Goal: Information Seeking & Learning: Learn about a topic

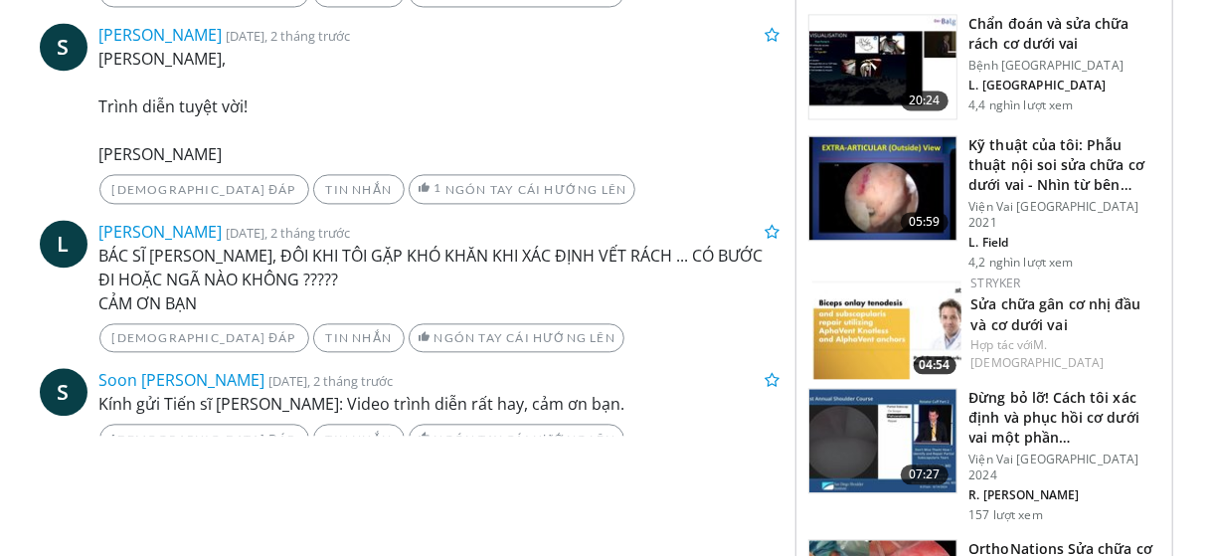
scroll to position [2372, 0]
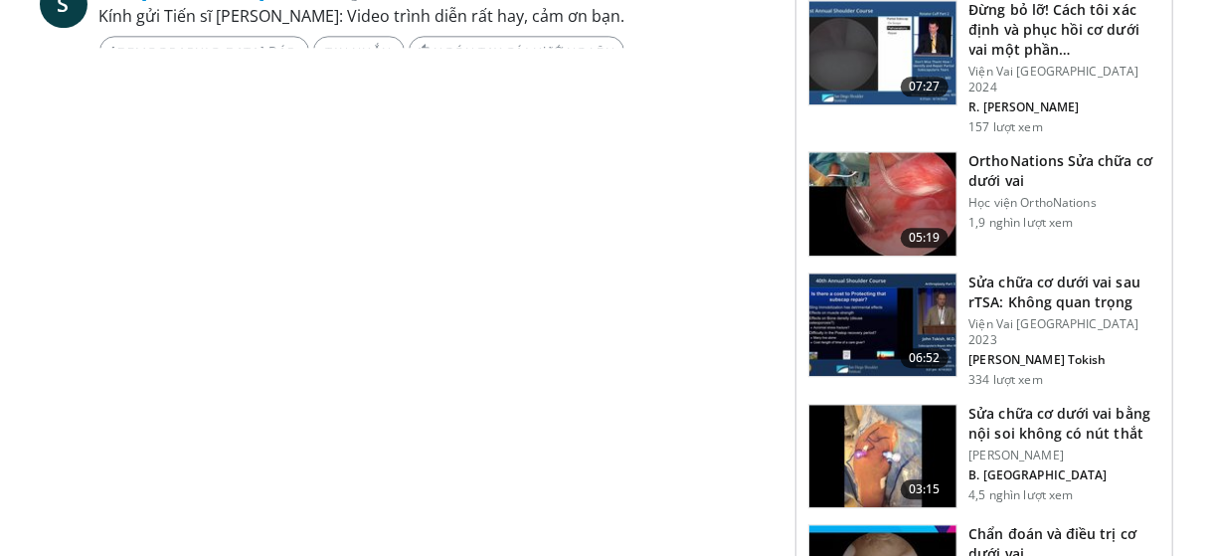
click at [1048, 404] on font "Sửa chữa cơ dưới vai bằng nội soi không có nút thắt" at bounding box center [1060, 423] width 182 height 39
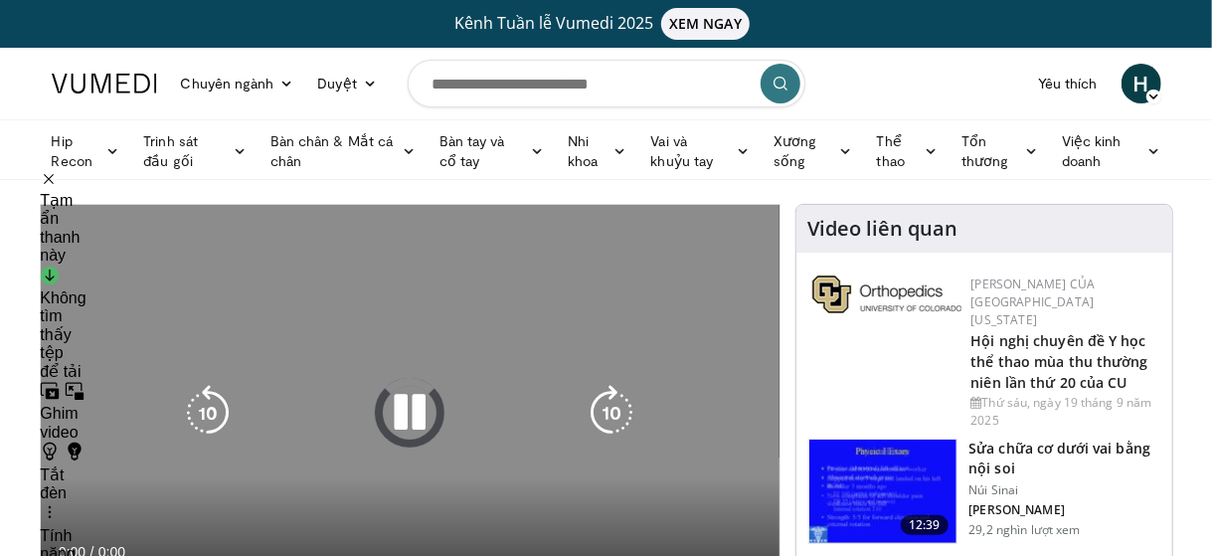
scroll to position [136, 0]
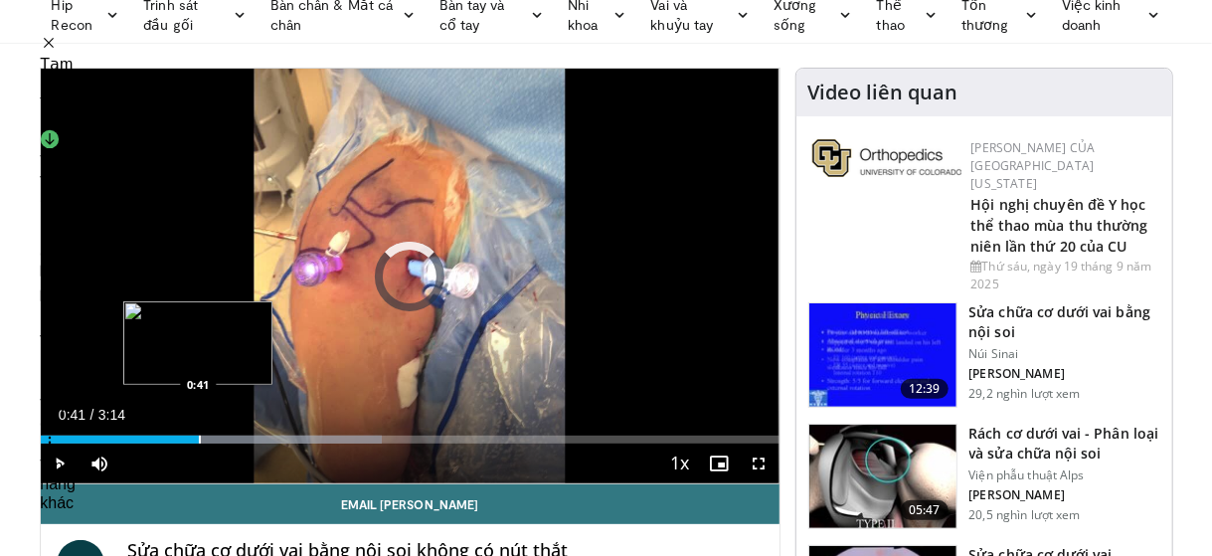
click at [199, 436] on div "Progress Bar" at bounding box center [200, 439] width 2 height 8
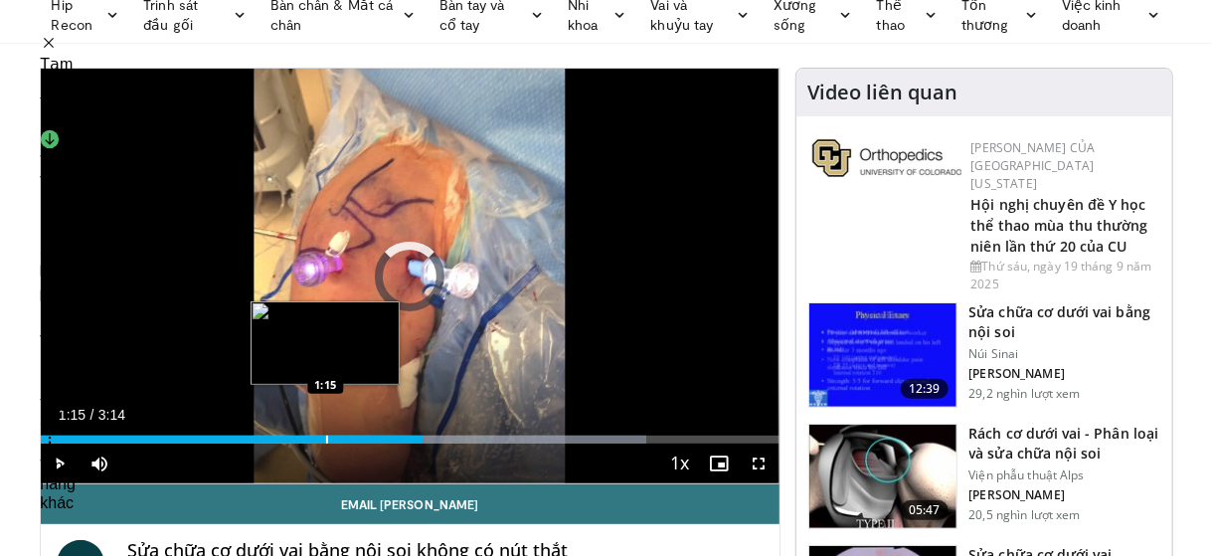
click at [326, 435] on div "Progress Bar" at bounding box center [327, 439] width 2 height 8
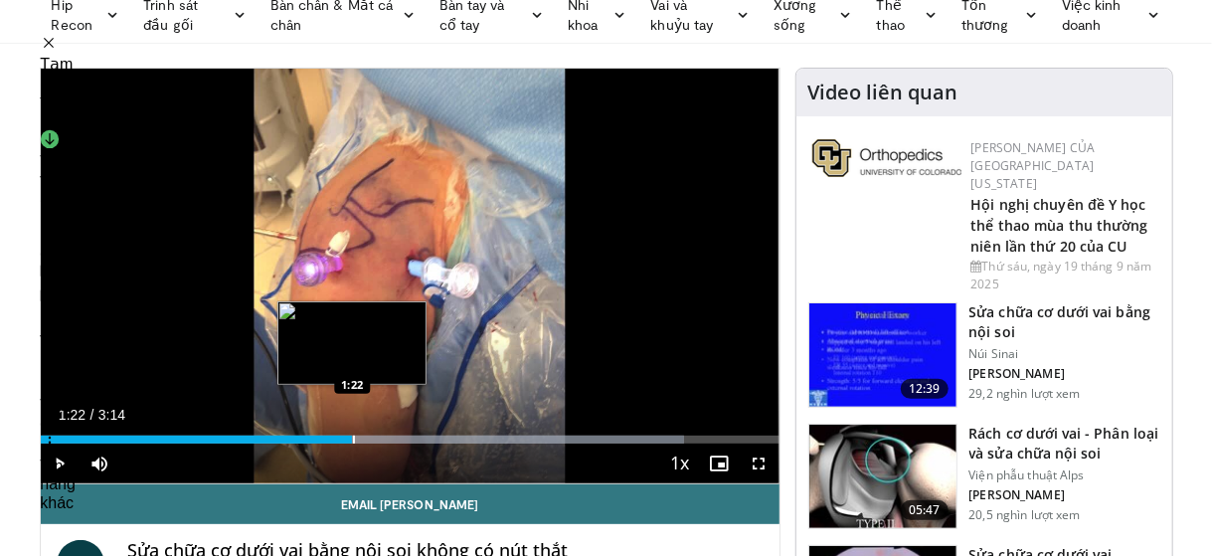
click at [353, 436] on div "Progress Bar" at bounding box center [354, 439] width 2 height 8
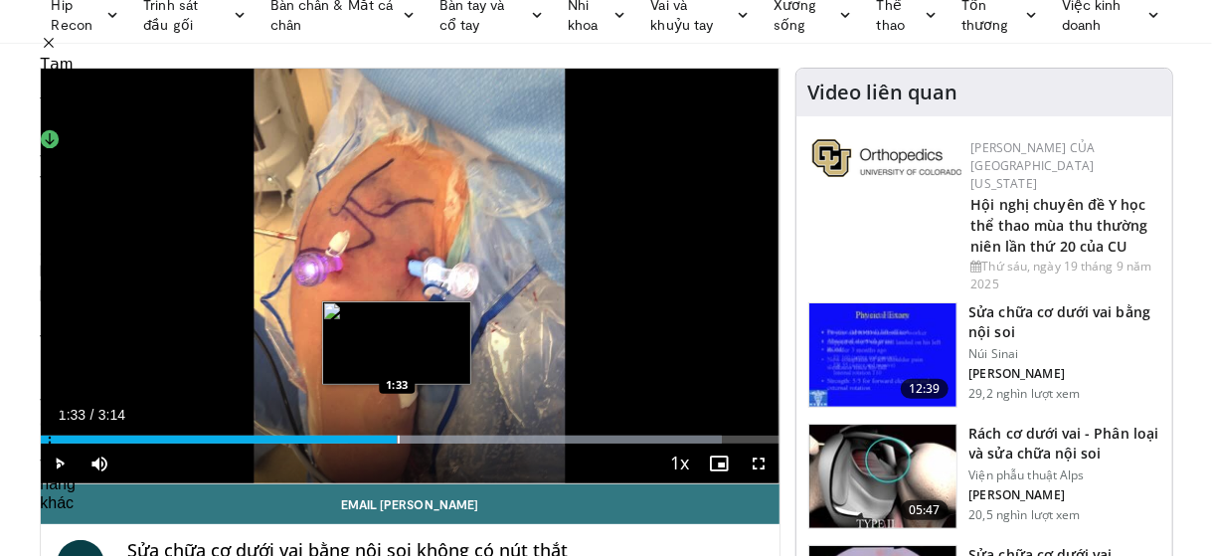
click at [398, 439] on div "Progress Bar" at bounding box center [399, 439] width 2 height 8
click at [411, 435] on div "Progress Bar" at bounding box center [412, 439] width 2 height 8
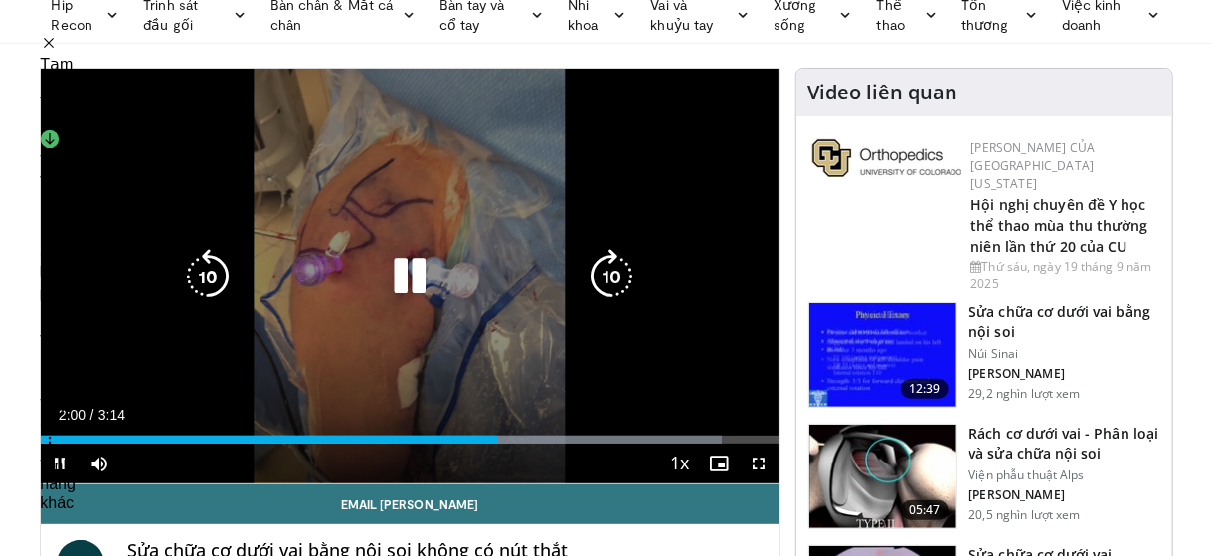
click at [420, 280] on icon "Video Player" at bounding box center [410, 277] width 56 height 56
click at [435, 378] on div "10 seconds Tap to unmute" at bounding box center [410, 276] width 739 height 415
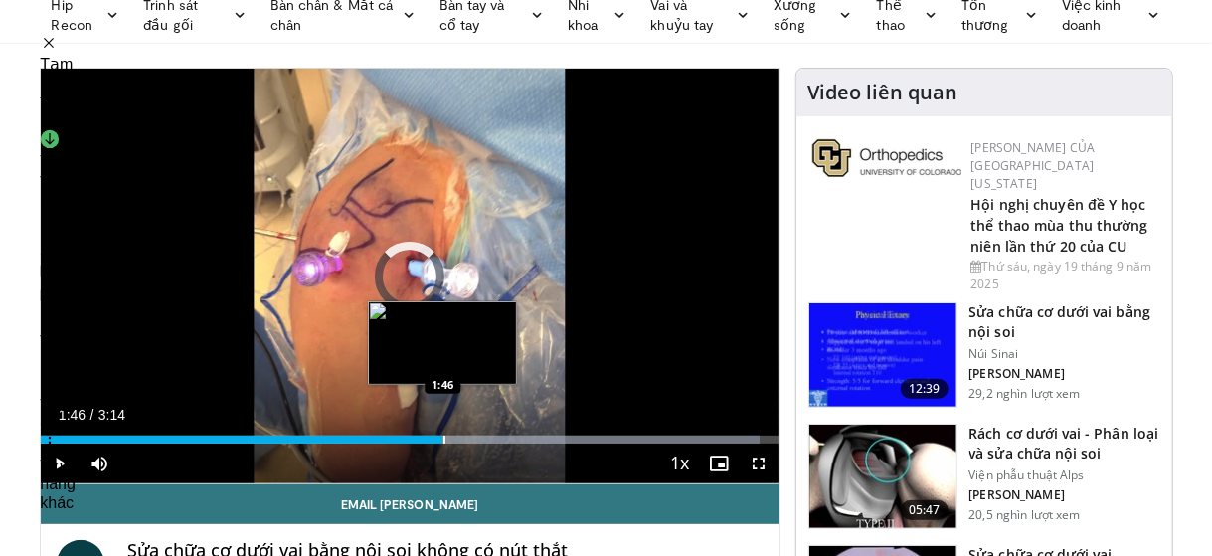
click at [442, 430] on div "Loaded : 97.37% 1:46 1:46" at bounding box center [410, 434] width 739 height 19
click at [435, 440] on div "Progress Bar" at bounding box center [436, 439] width 2 height 8
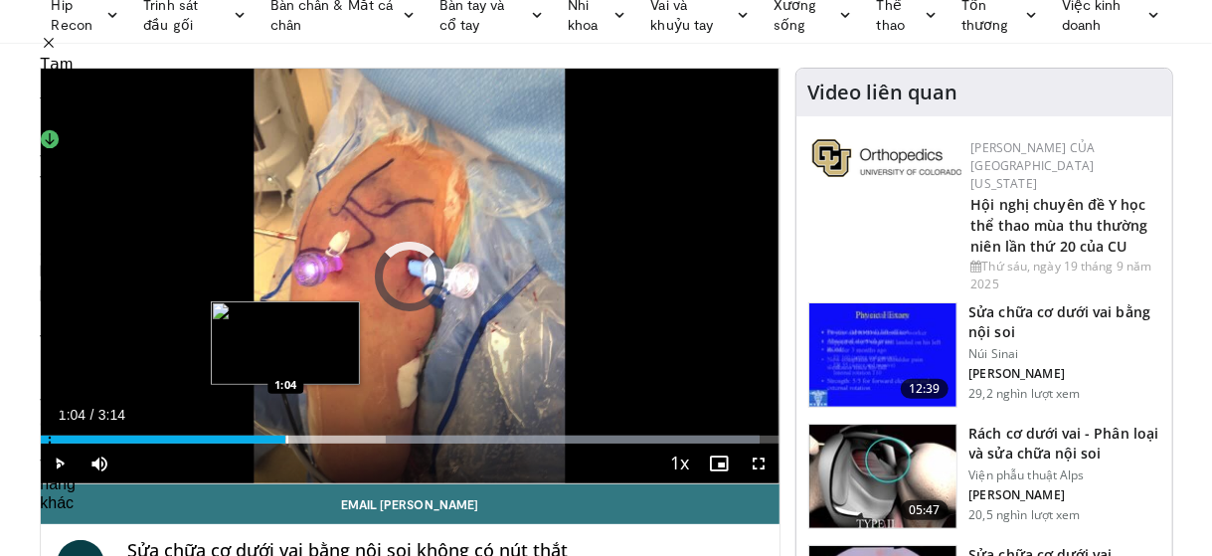
click at [285, 430] on div "Loaded : 97.37% 1:04 1:04" at bounding box center [410, 434] width 739 height 19
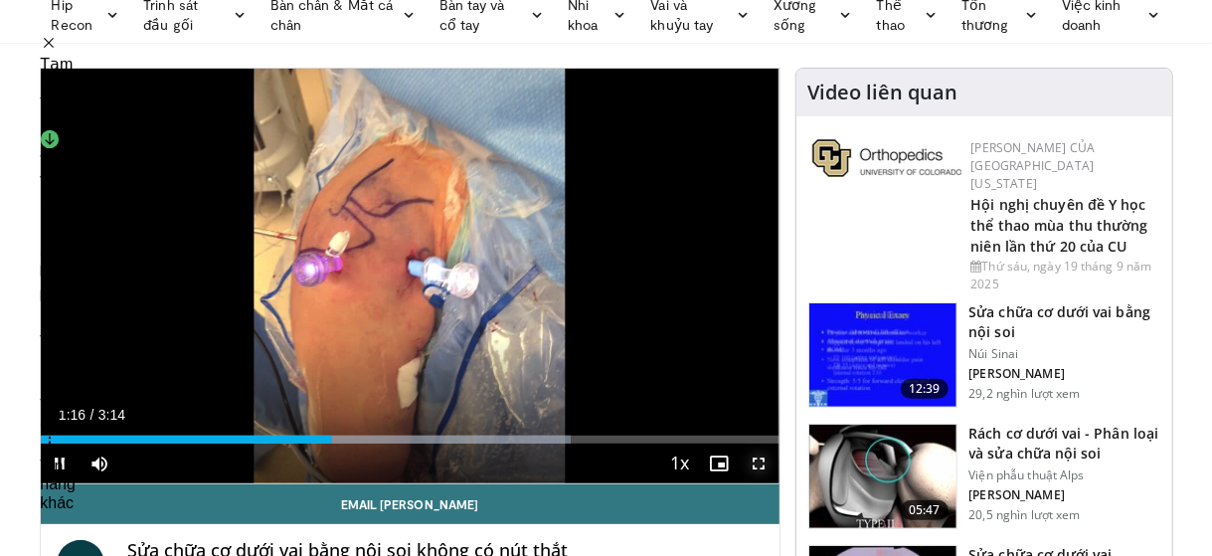
click at [758, 458] on span "Video Player" at bounding box center [760, 463] width 40 height 40
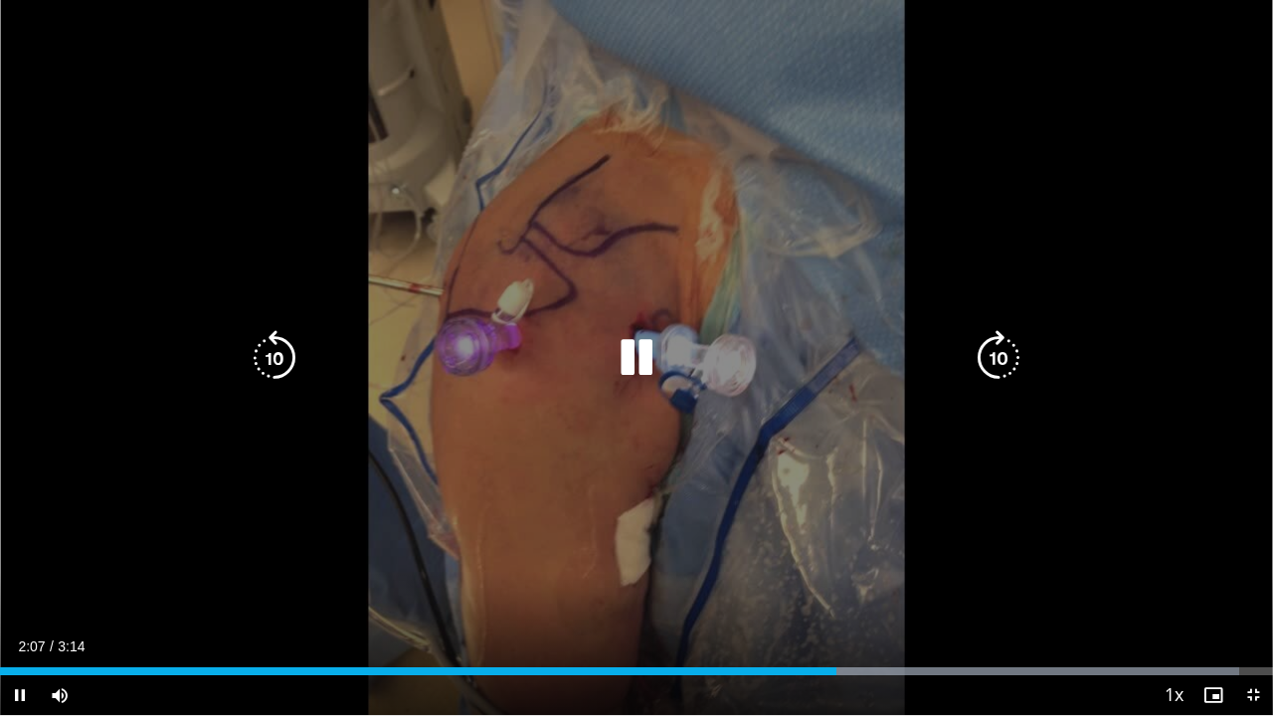
click at [646, 371] on icon "Video Player" at bounding box center [636, 358] width 56 height 56
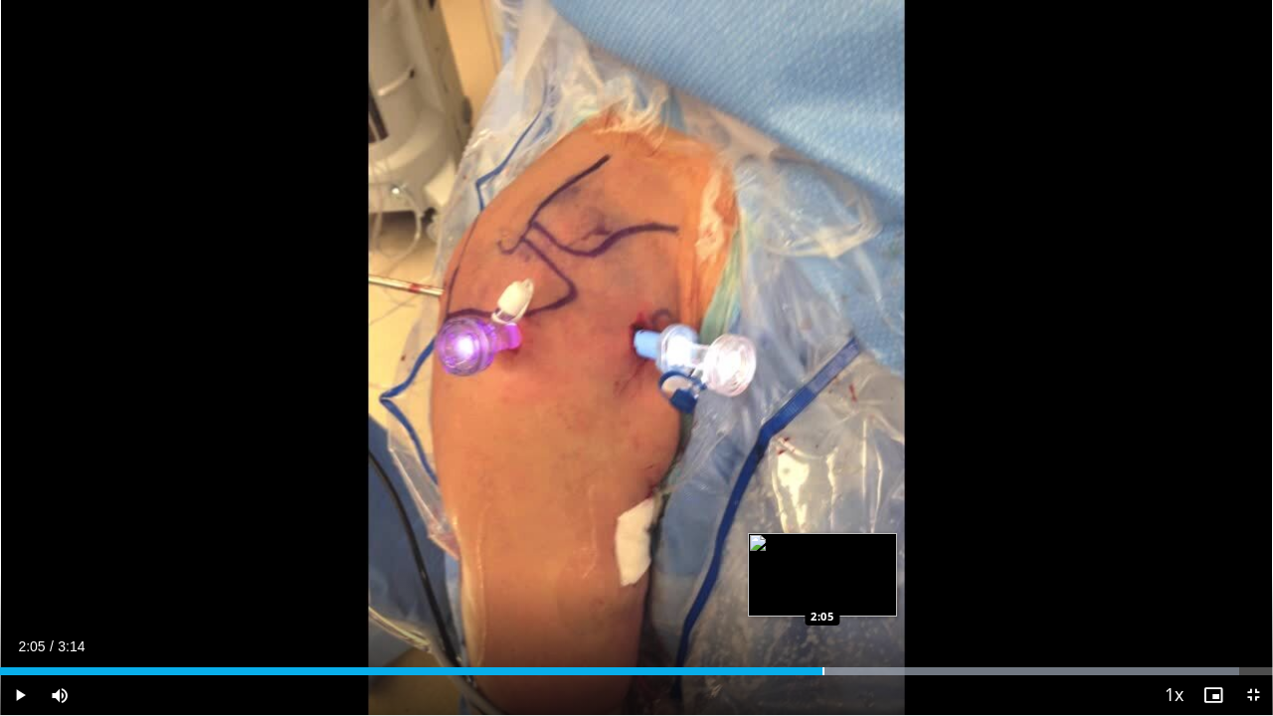
click at [822, 555] on div "Progress Bar" at bounding box center [823, 671] width 2 height 8
click at [796, 555] on div "Progress Bar" at bounding box center [797, 671] width 2 height 8
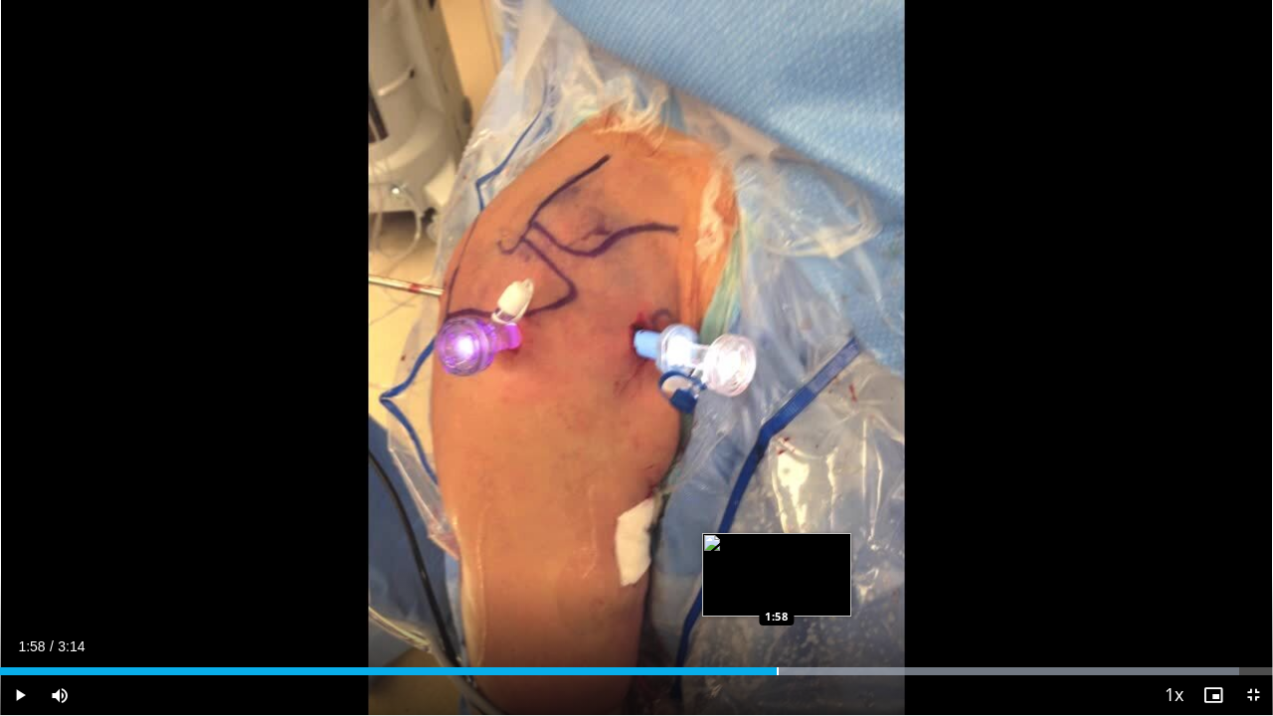
click at [776, 555] on div "Progress Bar" at bounding box center [777, 671] width 2 height 8
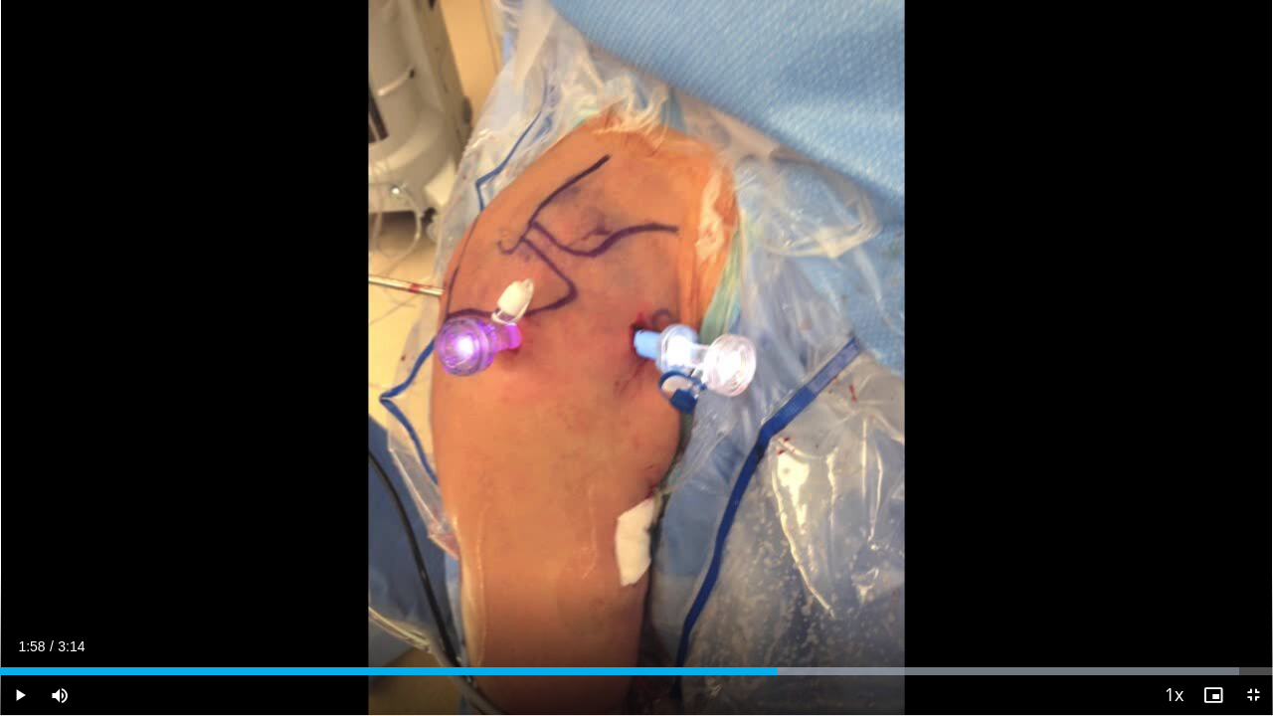
click at [725, 555] on div "Current Time 1:58 / Duration 3:14 Play Skip Backward Skip Forward Mute Loaded :…" at bounding box center [636, 695] width 1273 height 40
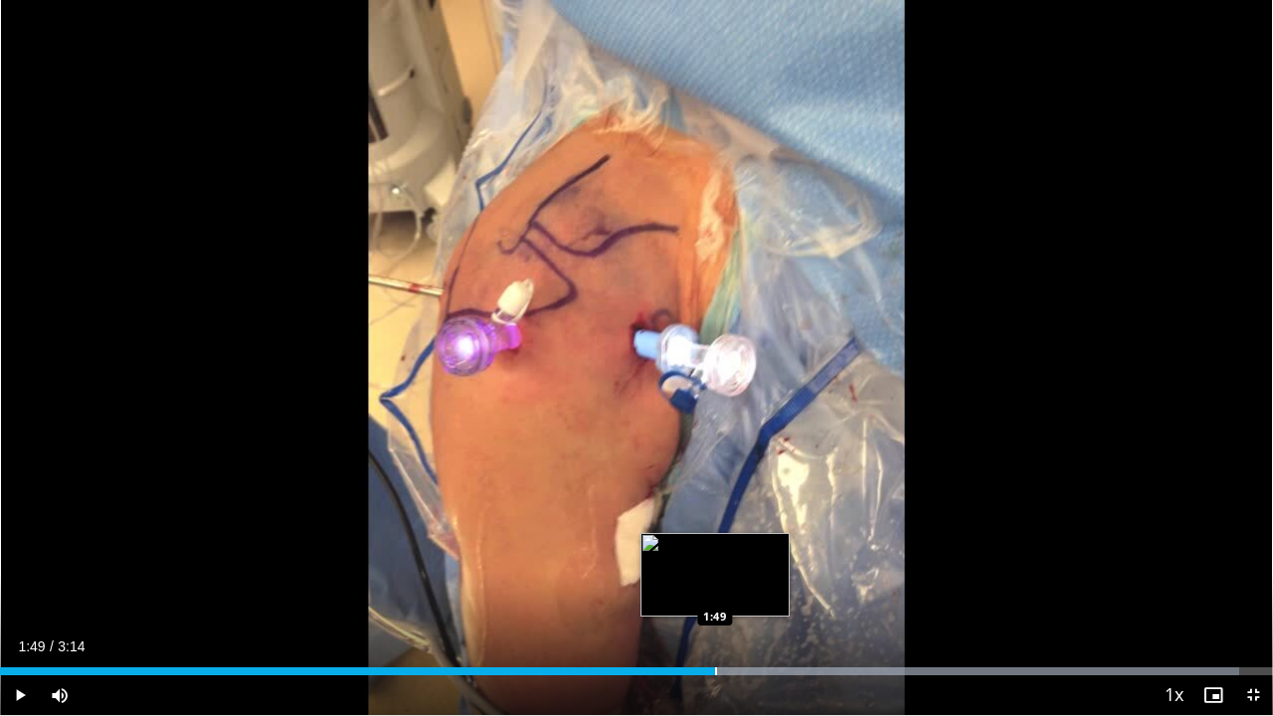
click at [715, 555] on div "Progress Bar" at bounding box center [716, 671] width 2 height 8
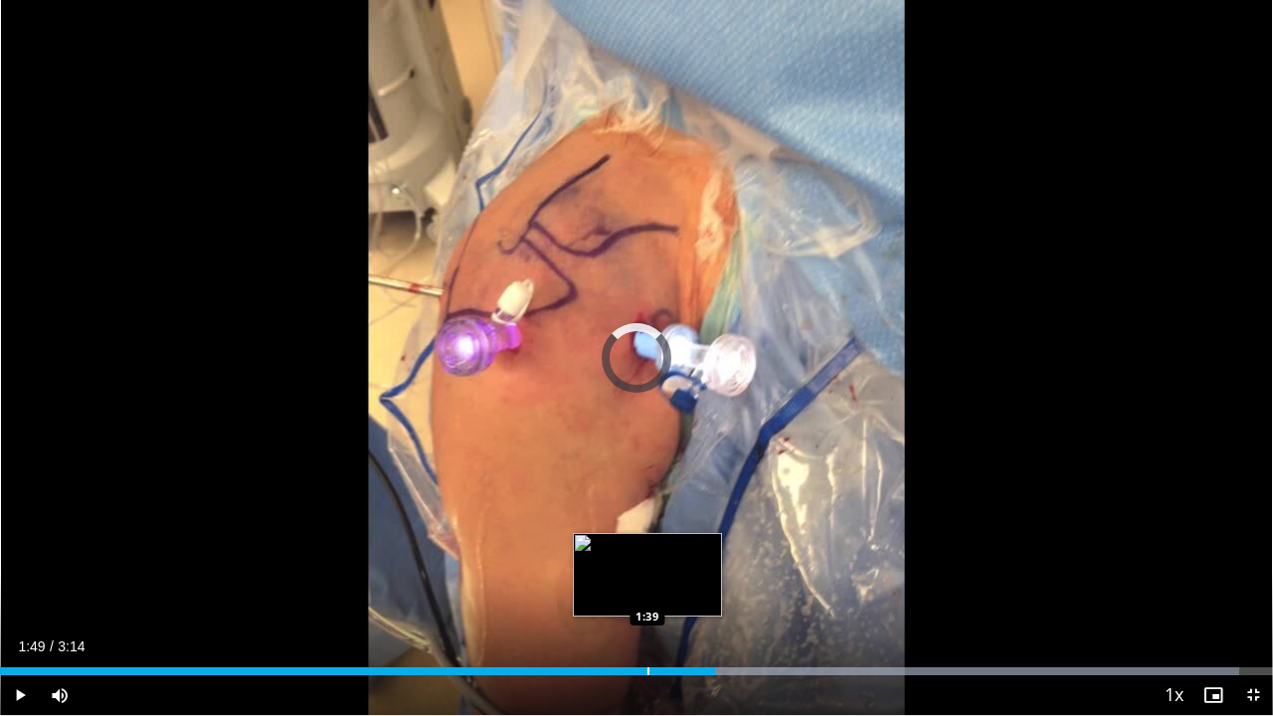
click at [646, 555] on div "Loaded : 97.37% 1:49 1:39" at bounding box center [636, 665] width 1273 height 19
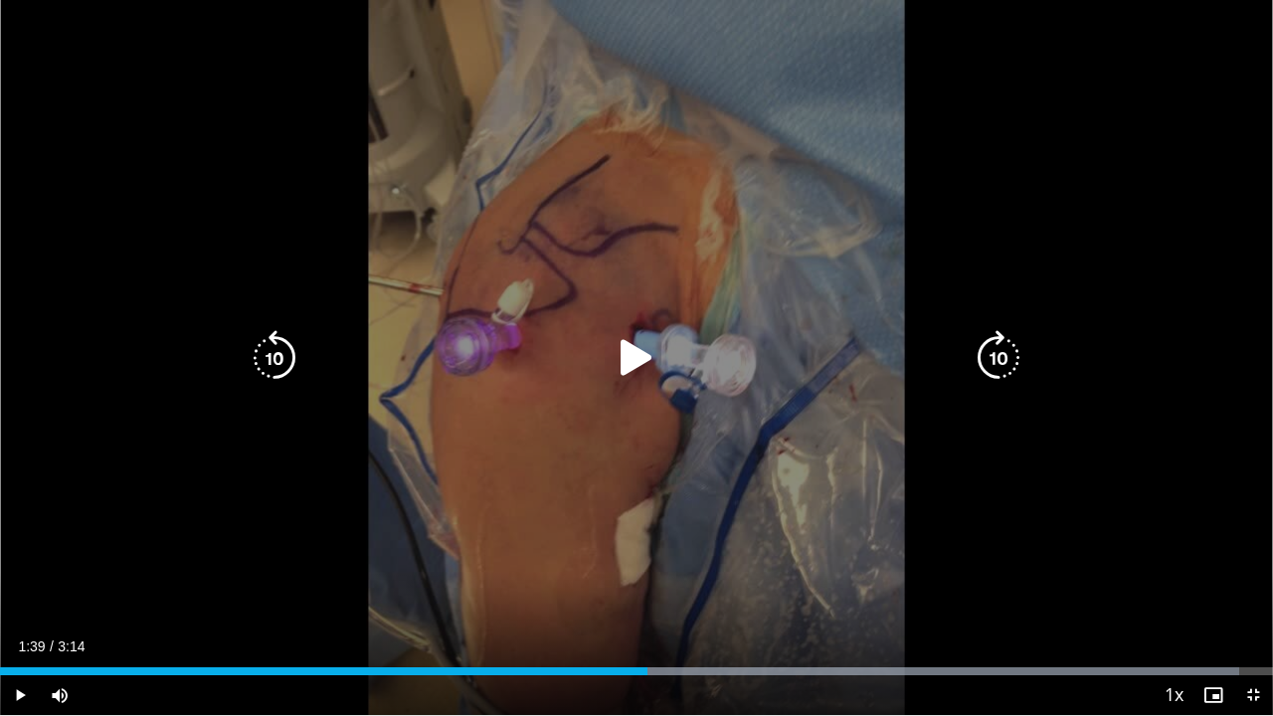
click at [793, 551] on div "10 seconds Tap to unmute" at bounding box center [636, 357] width 1273 height 715
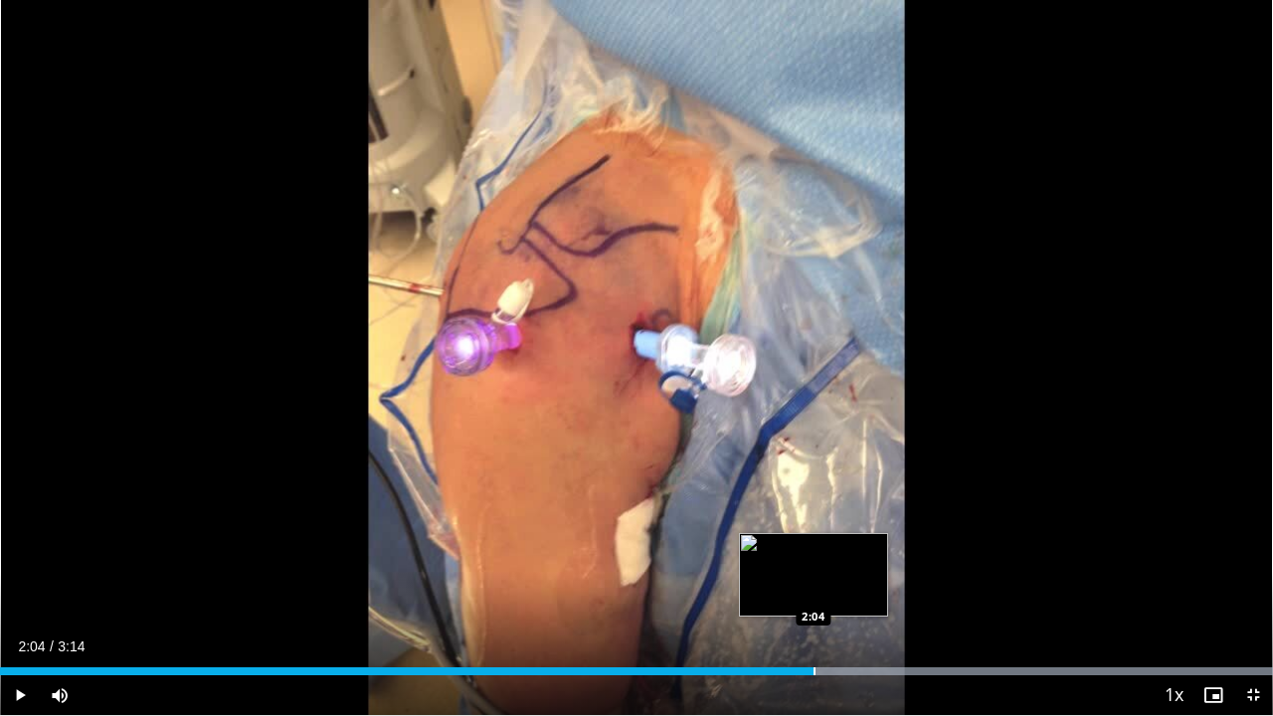
click at [813, 555] on div "Progress Bar" at bounding box center [814, 671] width 2 height 8
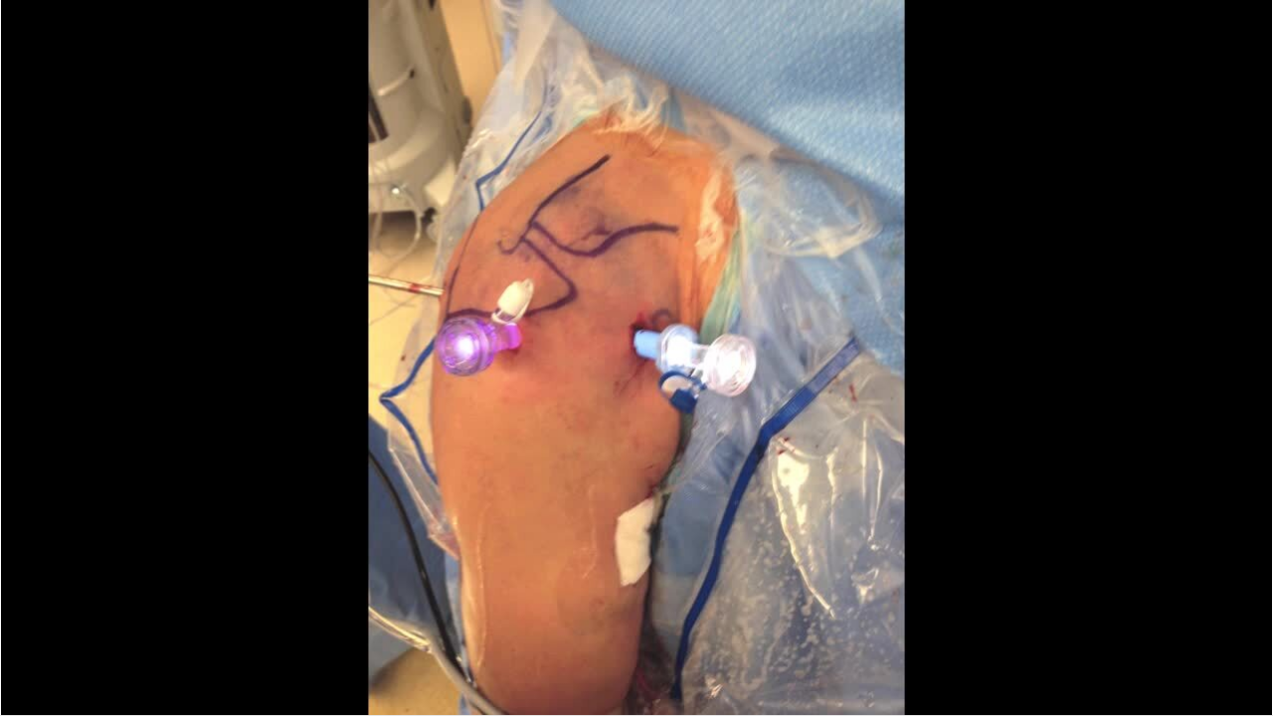
click at [688, 555] on div "10 seconds Tap to unmute" at bounding box center [636, 357] width 1273 height 715
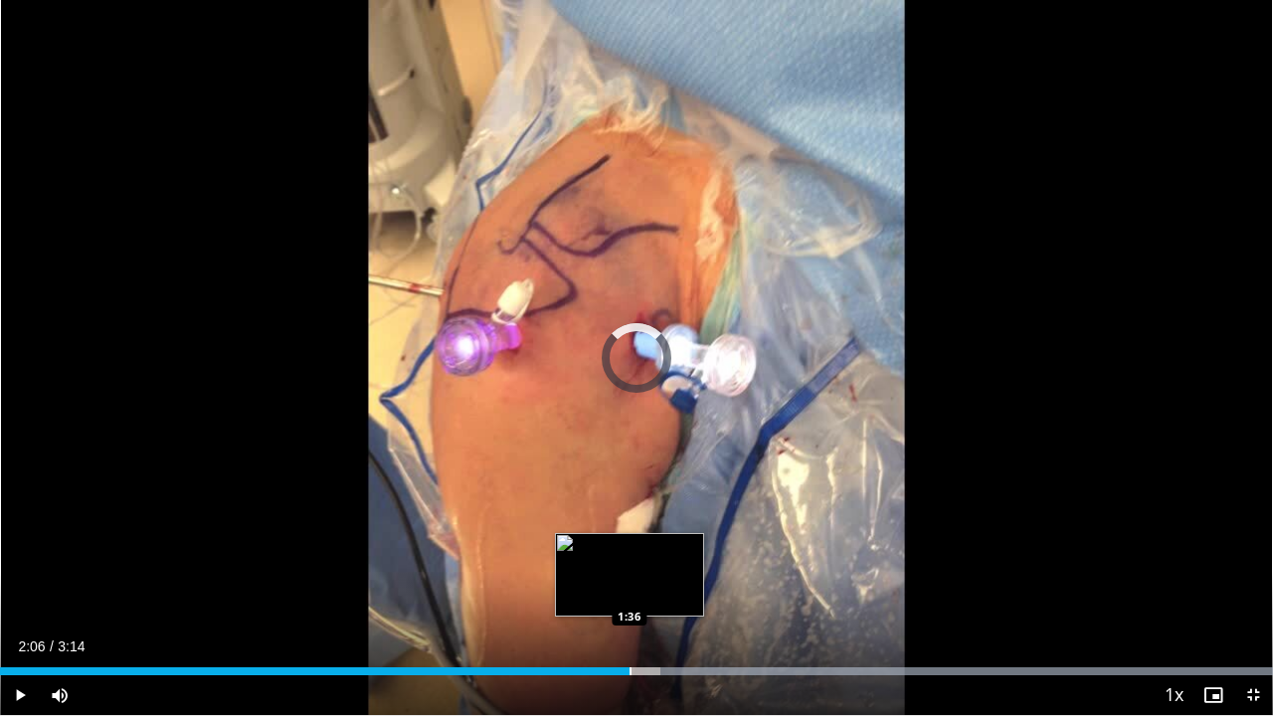
click at [629, 555] on div "Progress Bar" at bounding box center [630, 671] width 2 height 8
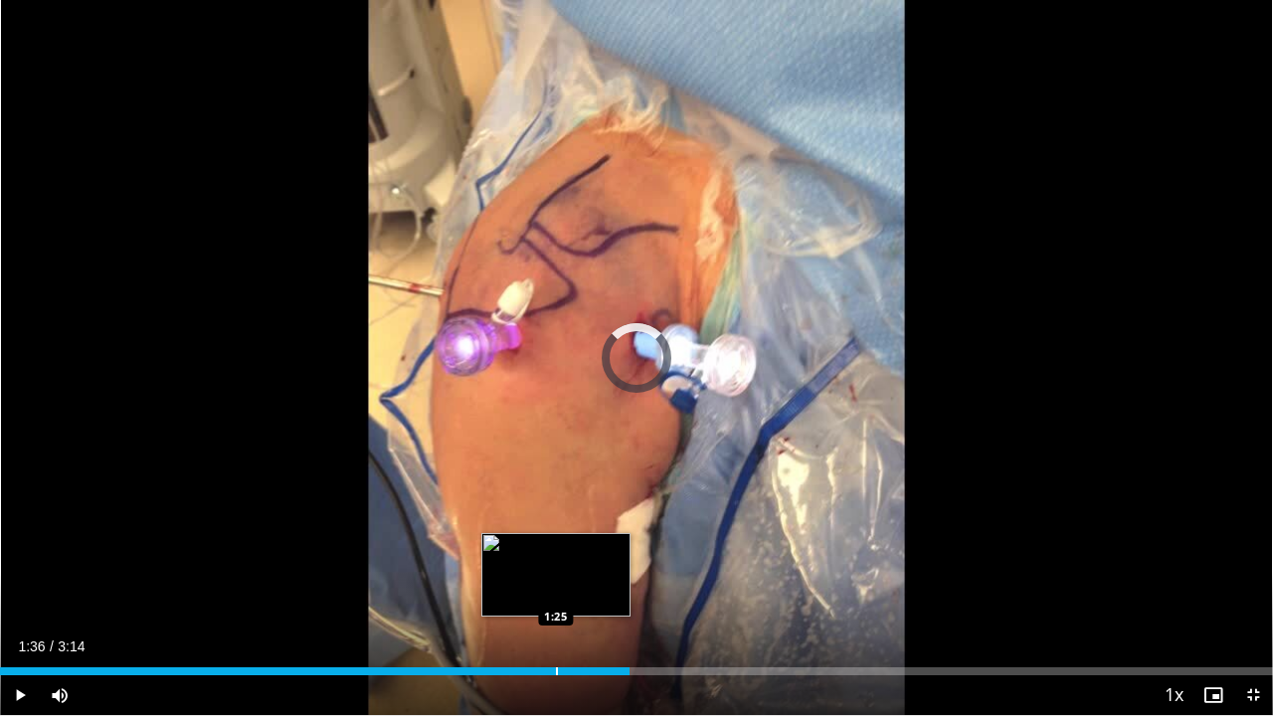
click at [553, 555] on div "1:36" at bounding box center [314, 671] width 629 height 8
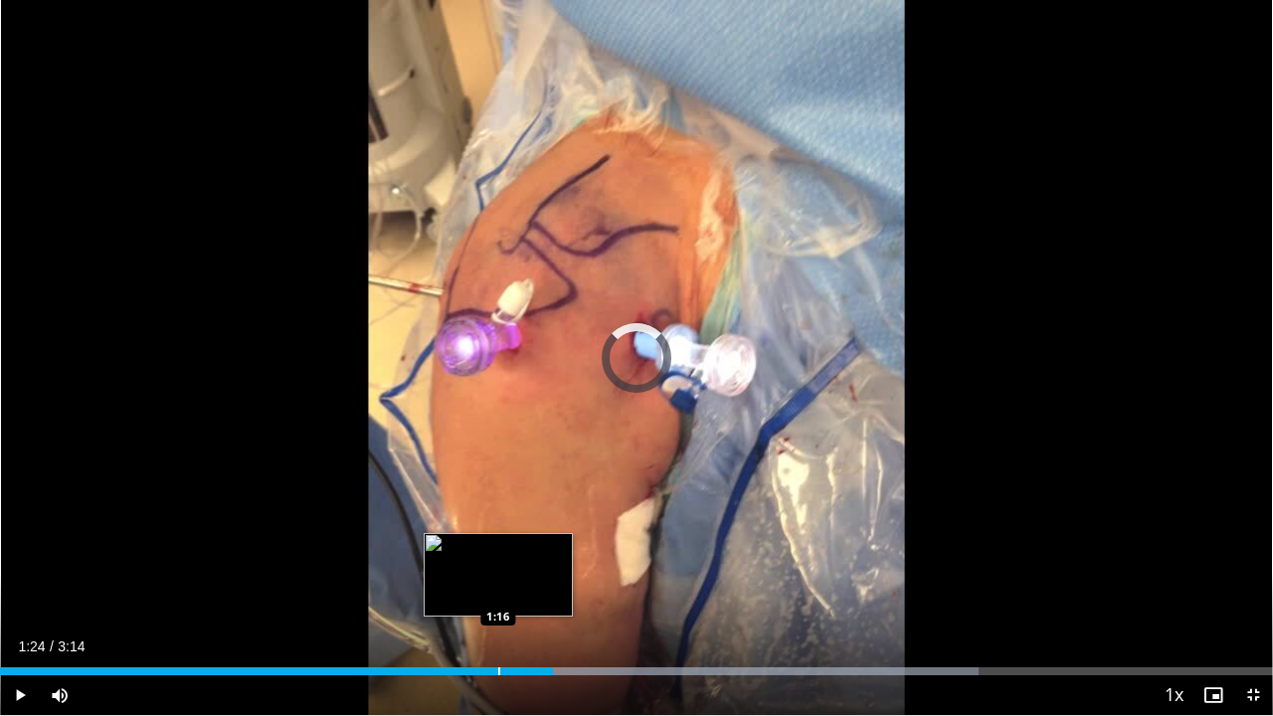
click at [498, 555] on div "Progress Bar" at bounding box center [499, 671] width 2 height 8
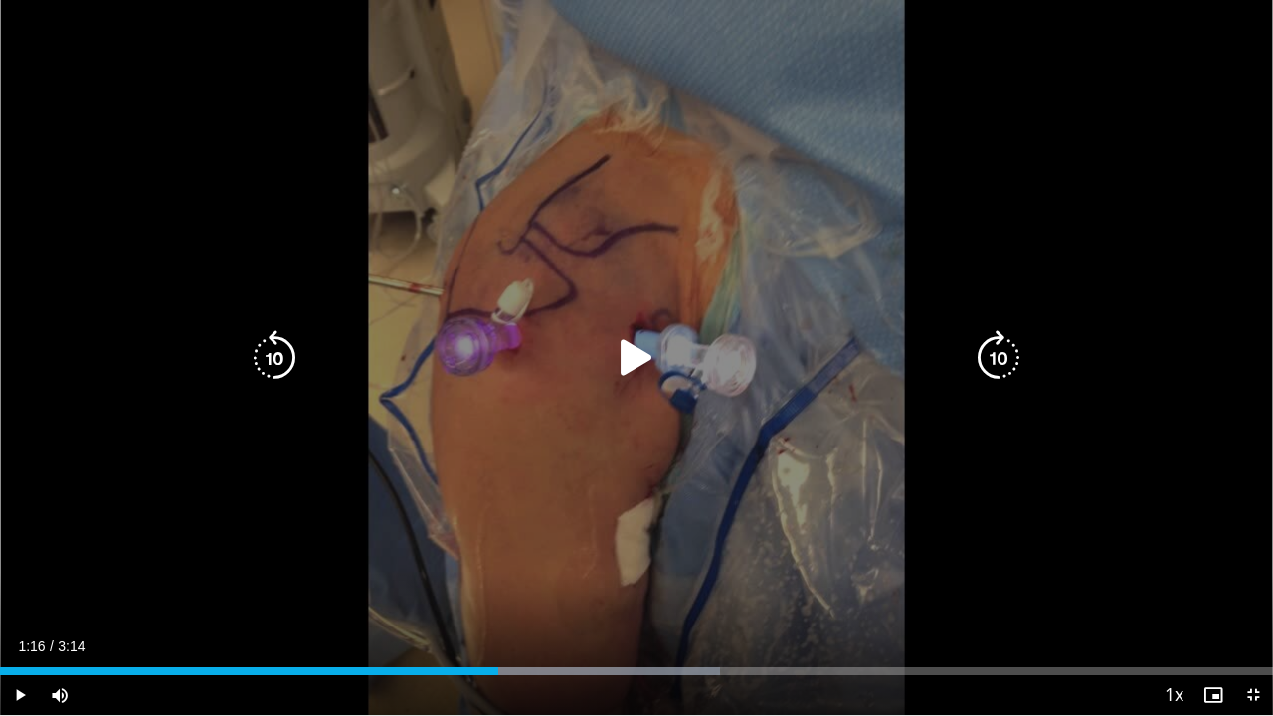
click at [744, 523] on div "10 seconds Tap to unmute" at bounding box center [636, 357] width 1273 height 715
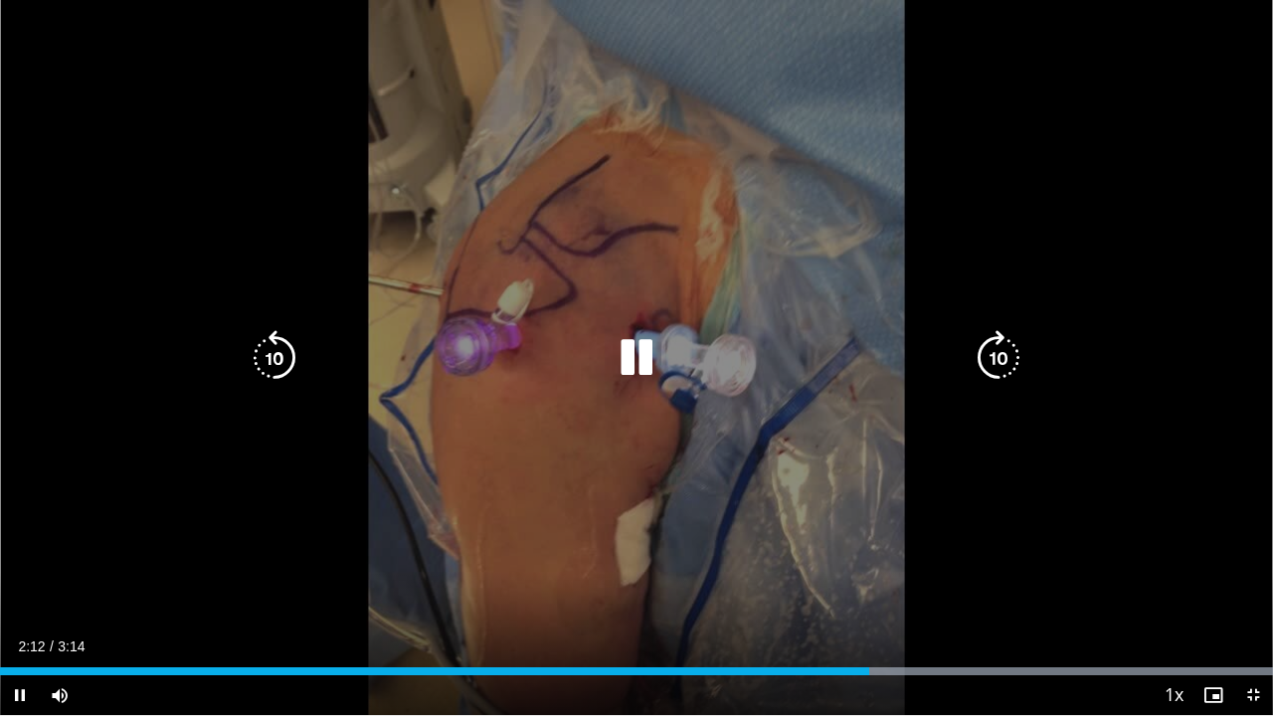
click at [632, 361] on icon "Video Player" at bounding box center [636, 358] width 56 height 56
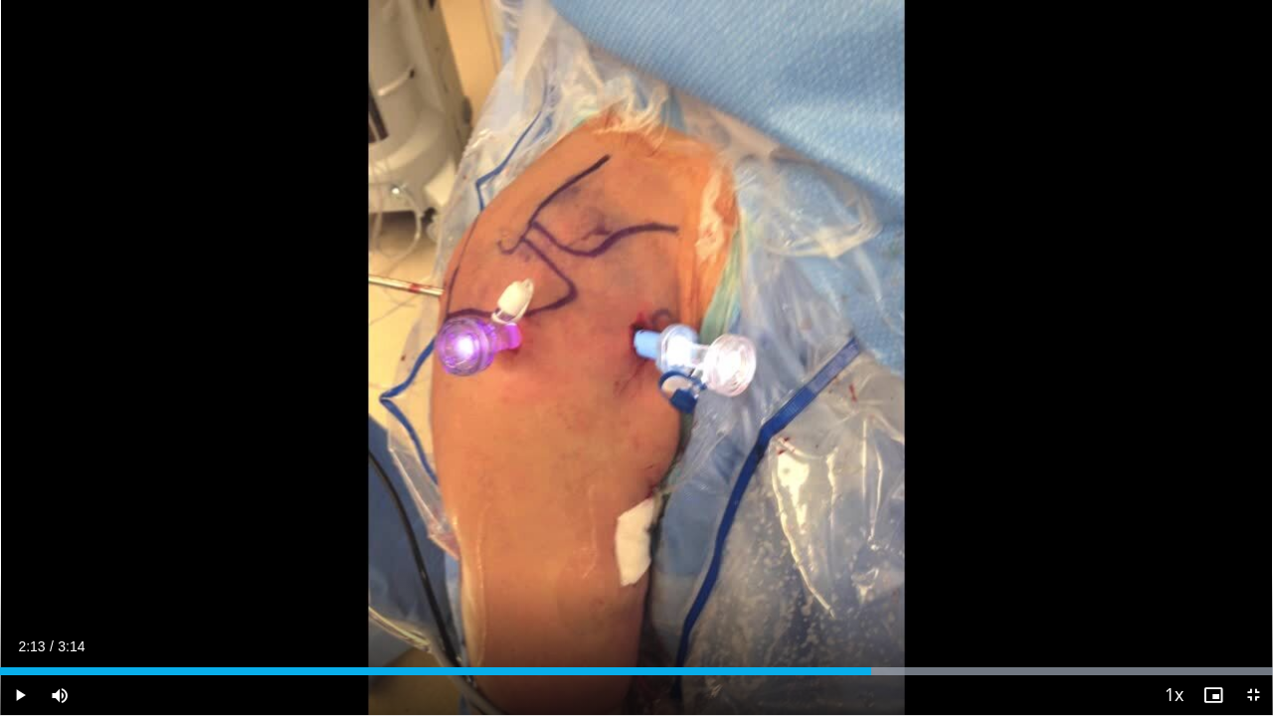
click at [632, 361] on div "10 seconds Tap to unmute" at bounding box center [636, 357] width 1273 height 715
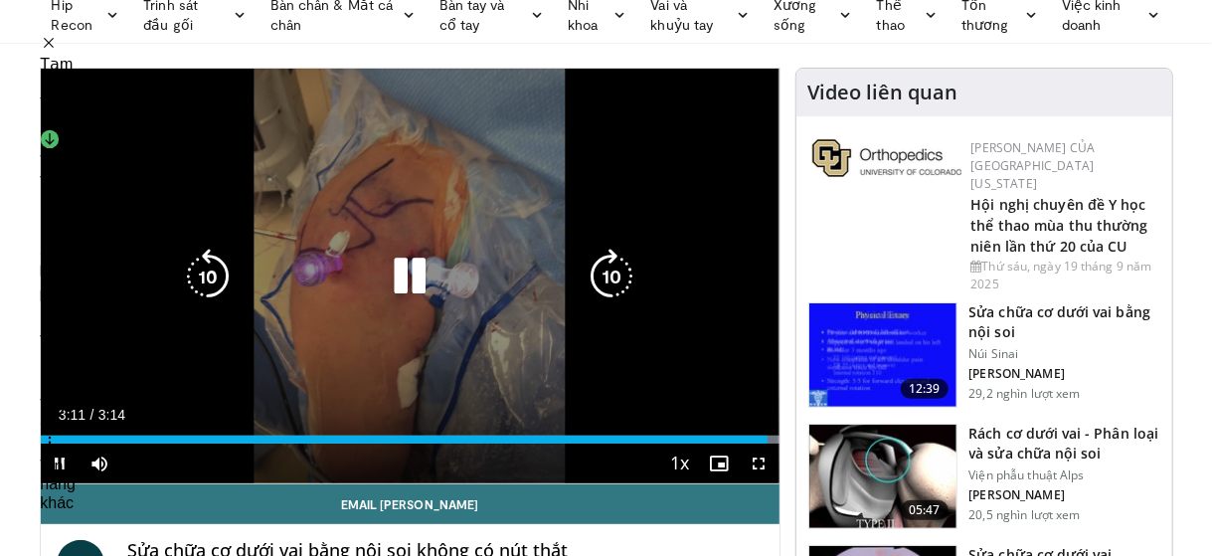
click at [416, 280] on icon "Video Player" at bounding box center [410, 277] width 56 height 56
click at [398, 283] on icon "Video Player" at bounding box center [410, 277] width 56 height 56
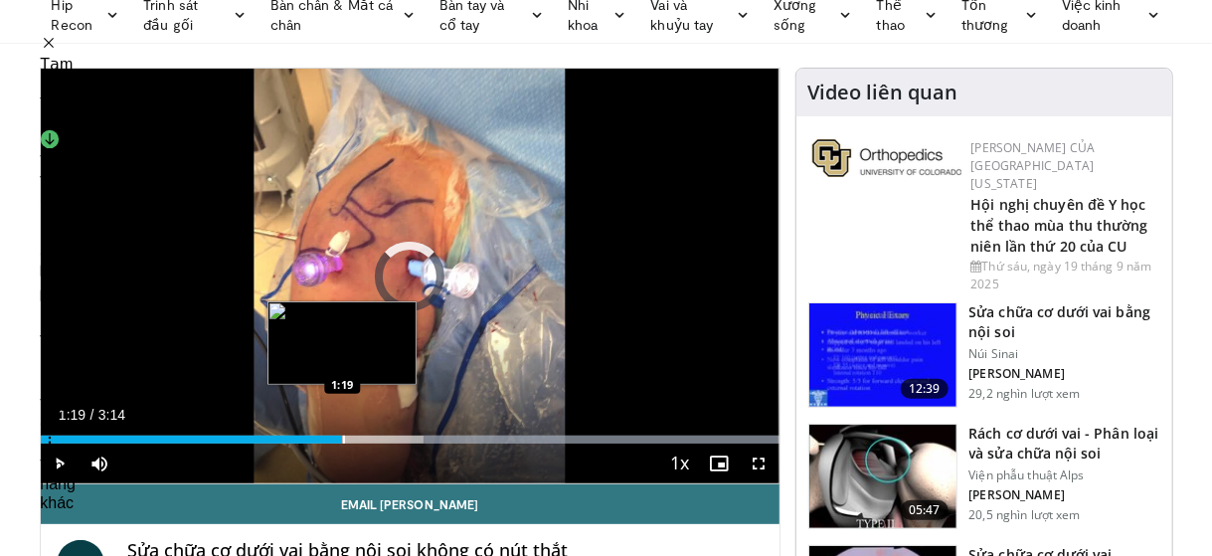
click at [342, 432] on div "Loaded : 100.00% 1:19 1:19" at bounding box center [410, 434] width 739 height 19
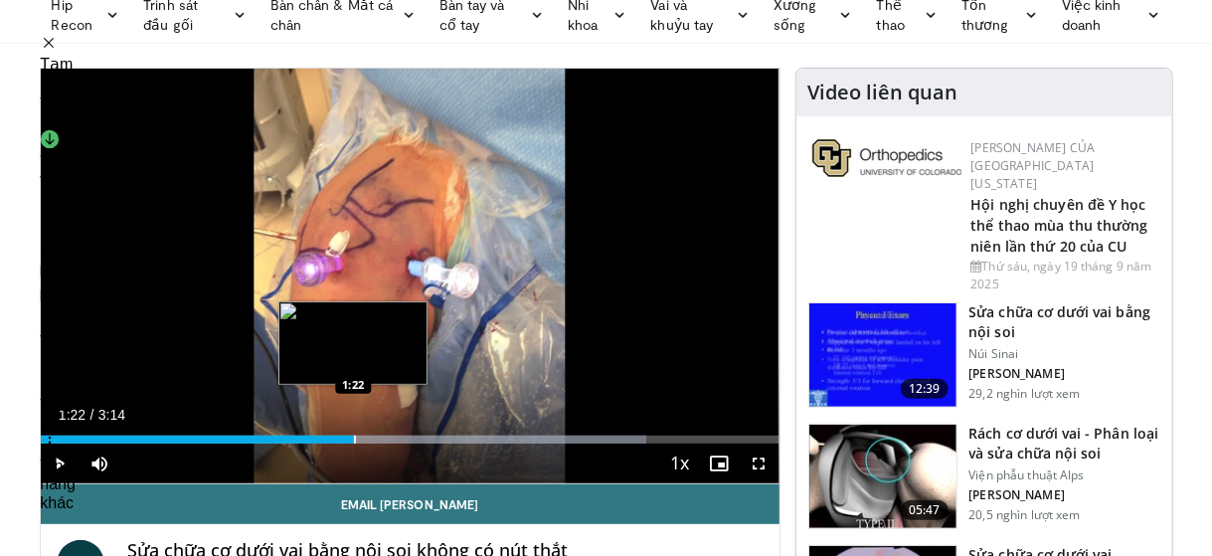
click at [354, 438] on div "Progress Bar" at bounding box center [355, 439] width 2 height 8
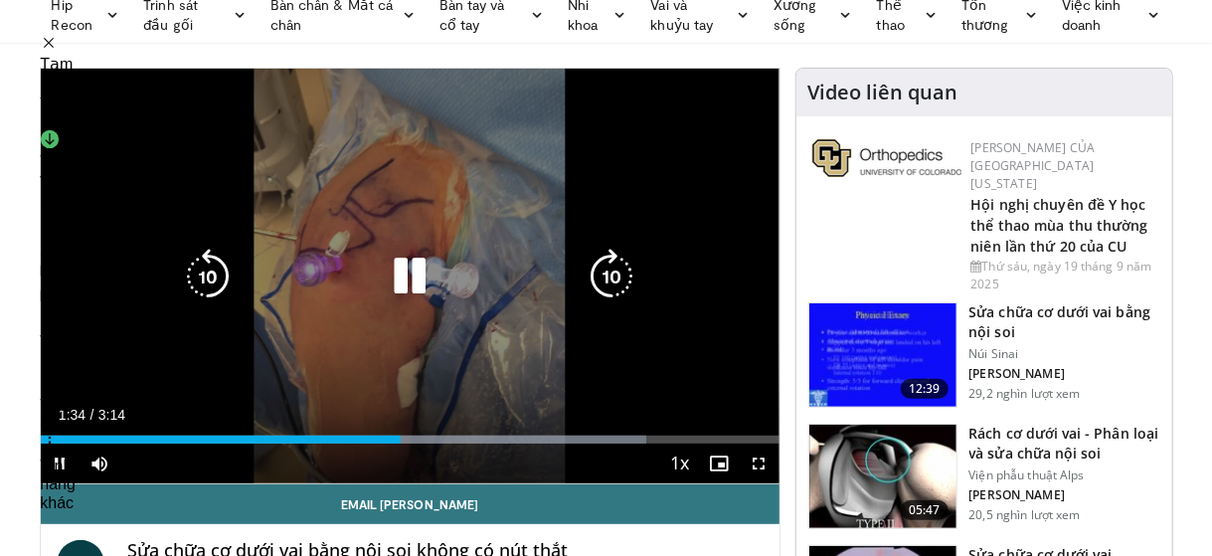
click at [208, 265] on icon "Video Player" at bounding box center [208, 277] width 56 height 56
click at [414, 279] on icon "Video Player" at bounding box center [410, 277] width 56 height 56
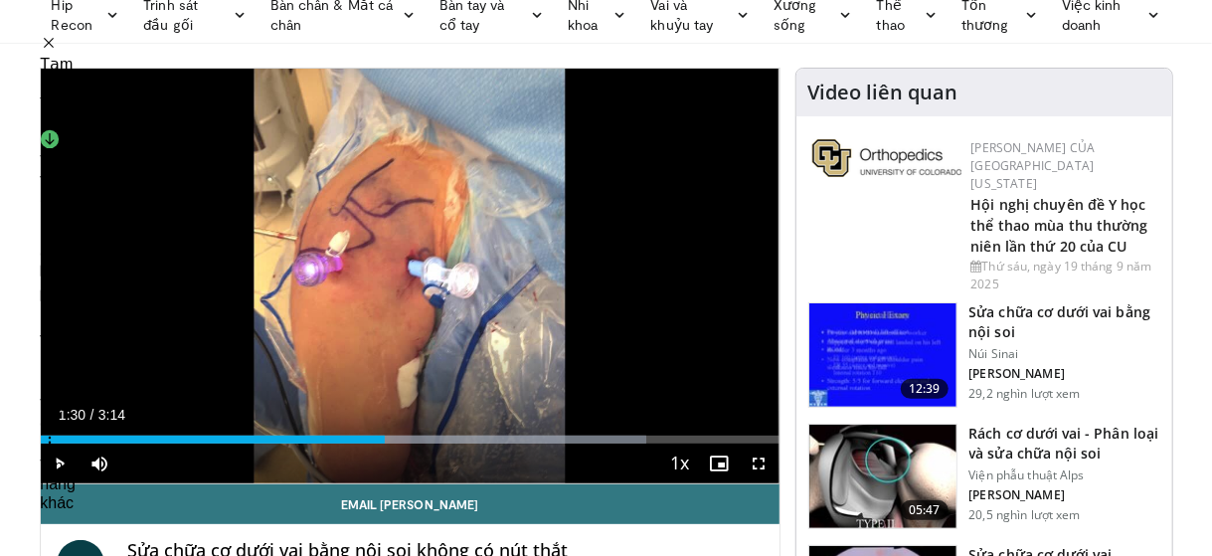
click at [414, 279] on div "10 seconds Tap to unmute" at bounding box center [410, 276] width 739 height 415
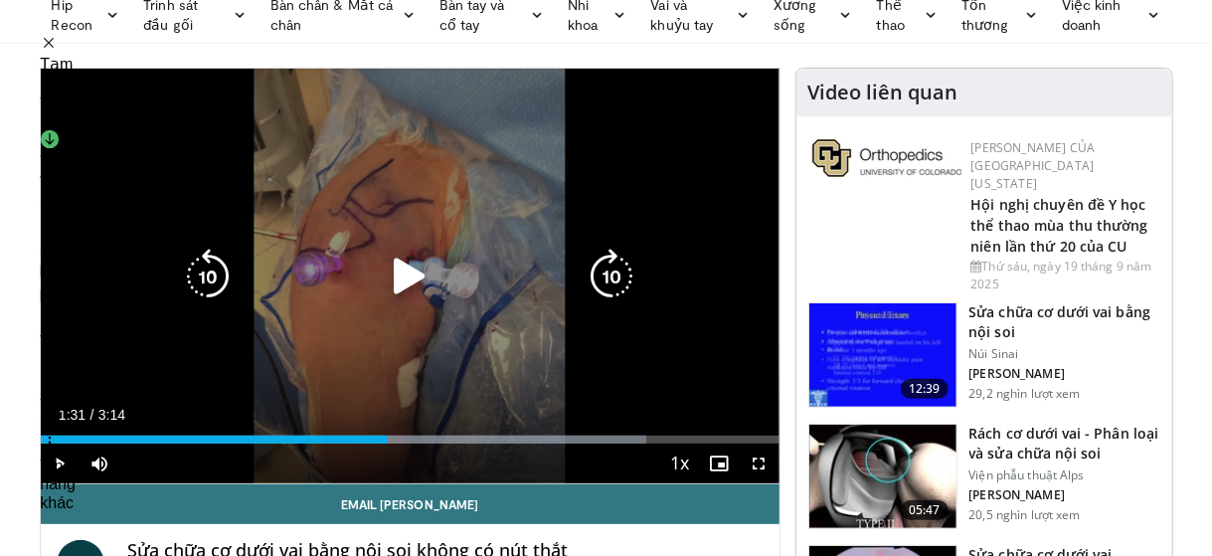
click at [406, 277] on icon "Video Player" at bounding box center [410, 277] width 56 height 56
click at [215, 275] on icon "Video Player" at bounding box center [208, 277] width 56 height 56
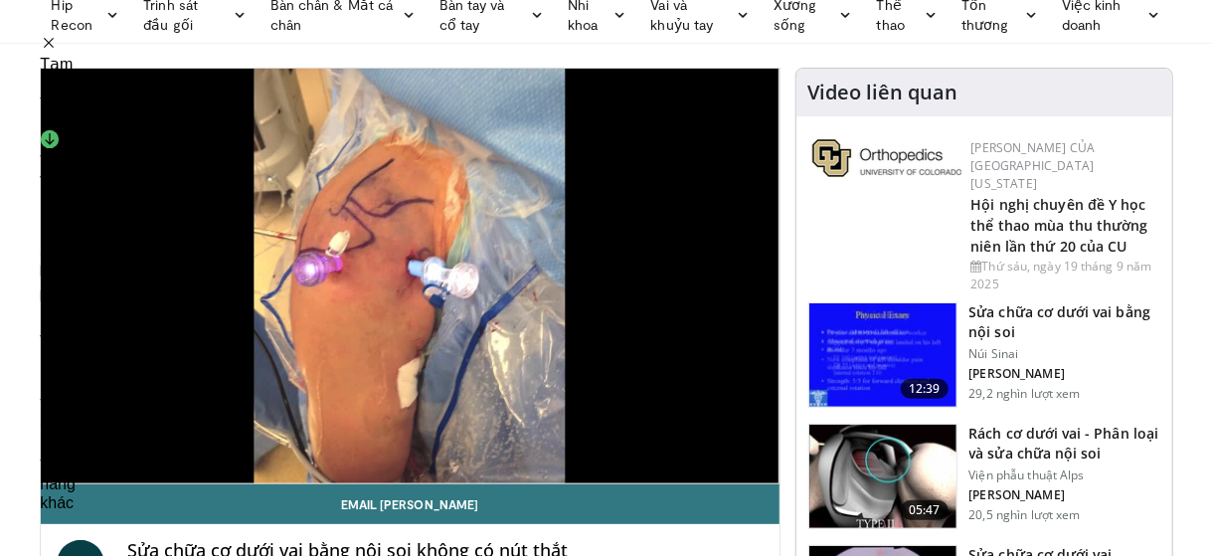
click at [420, 277] on div "10 seconds Tap to unmute" at bounding box center [410, 276] width 739 height 415
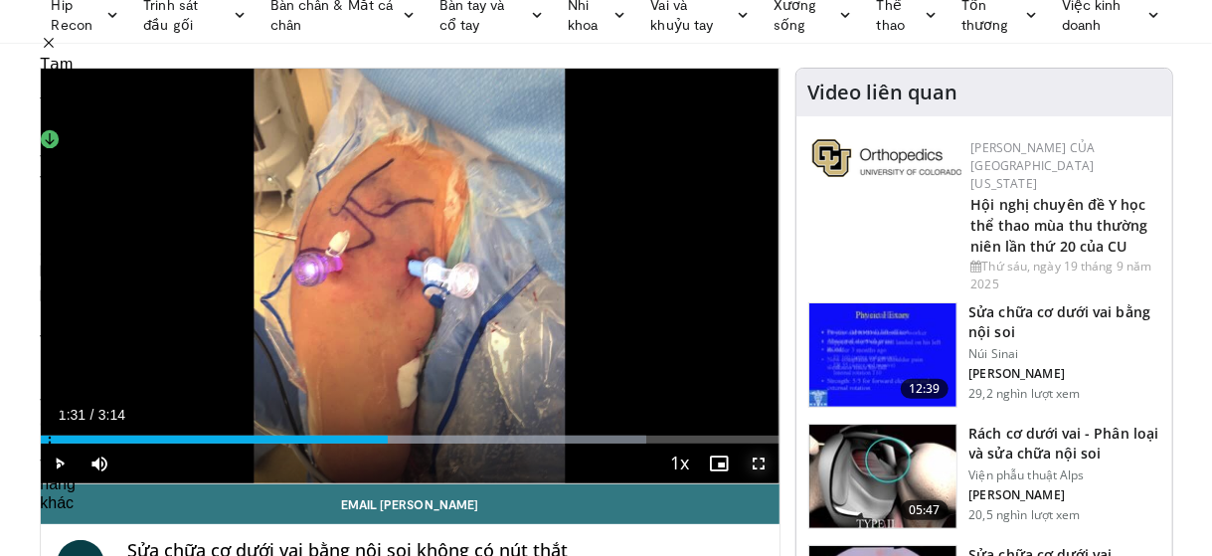
click at [757, 464] on span "Video Player" at bounding box center [760, 463] width 40 height 40
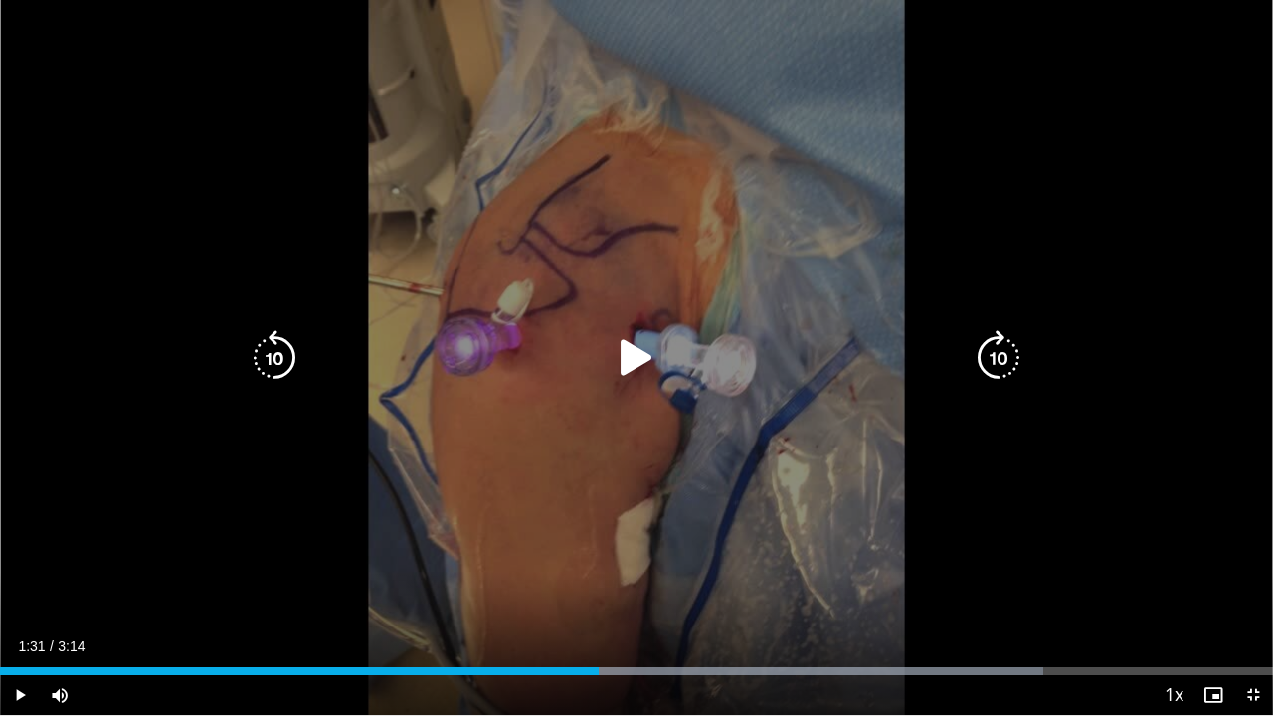
click at [628, 357] on icon "Video Player" at bounding box center [636, 358] width 56 height 56
click at [628, 357] on button "Video Player" at bounding box center [636, 358] width 40 height 40
click at [282, 362] on icon "Video Player" at bounding box center [275, 358] width 56 height 56
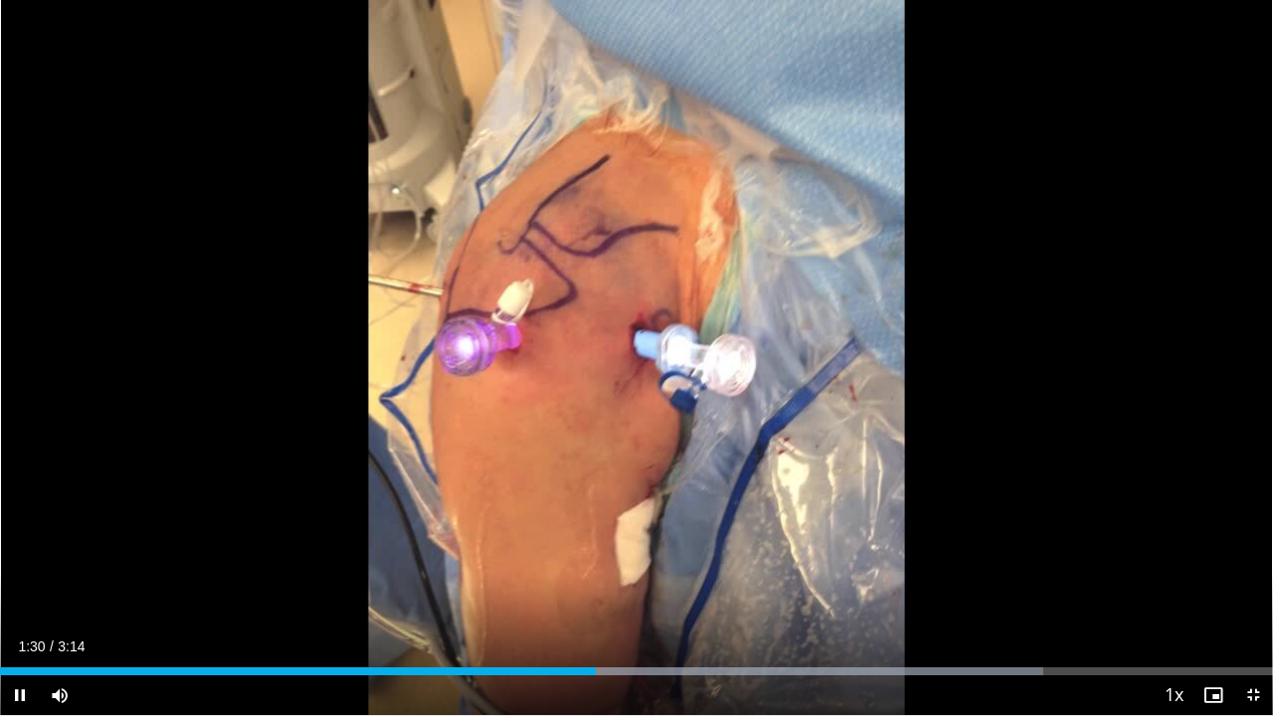
click at [640, 359] on div "10 seconds Tap to unmute" at bounding box center [636, 357] width 1273 height 715
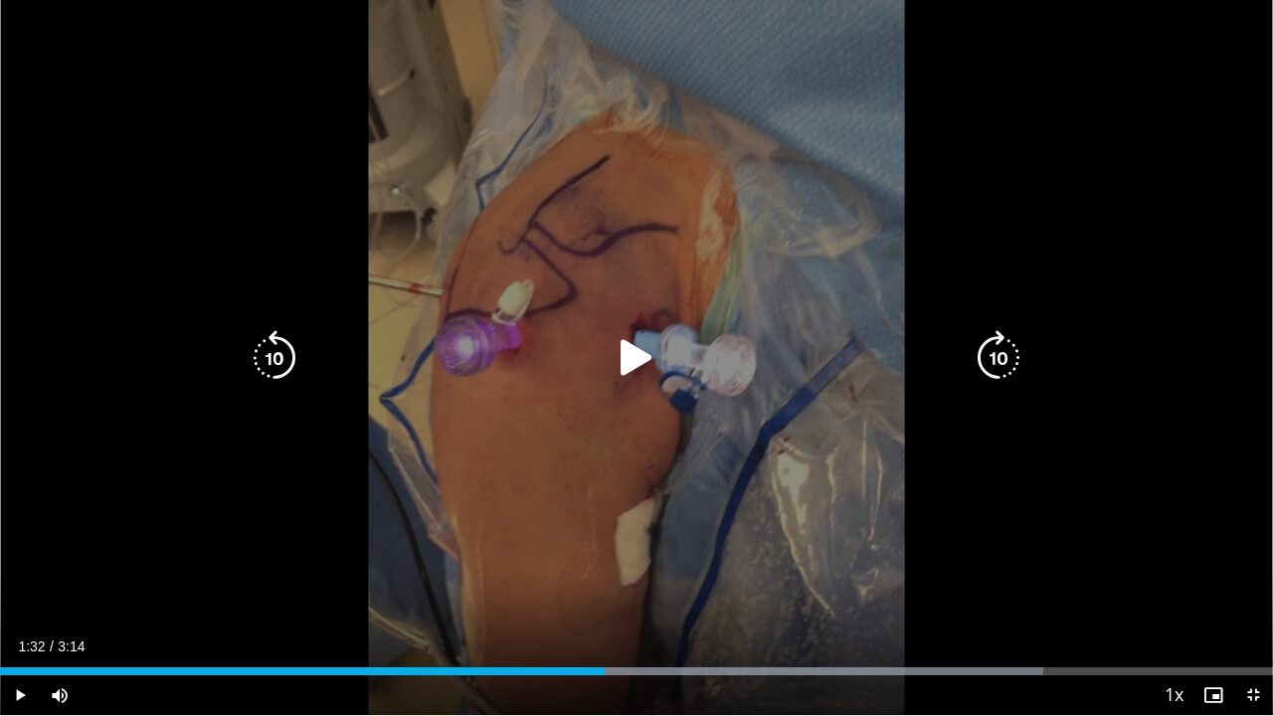
click at [278, 363] on icon "Video Player" at bounding box center [275, 358] width 56 height 56
click at [642, 354] on icon "Video Player" at bounding box center [636, 358] width 56 height 56
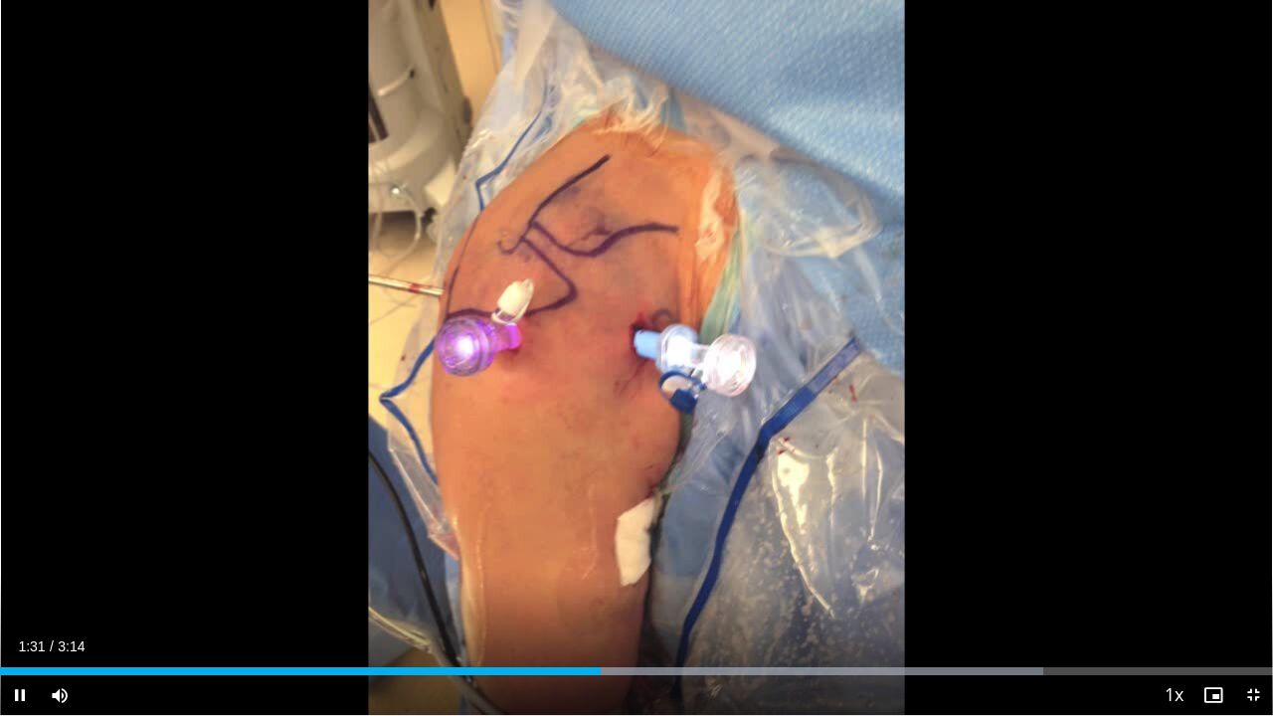
click at [642, 354] on div "10 seconds Tap to unmute" at bounding box center [636, 357] width 1273 height 715
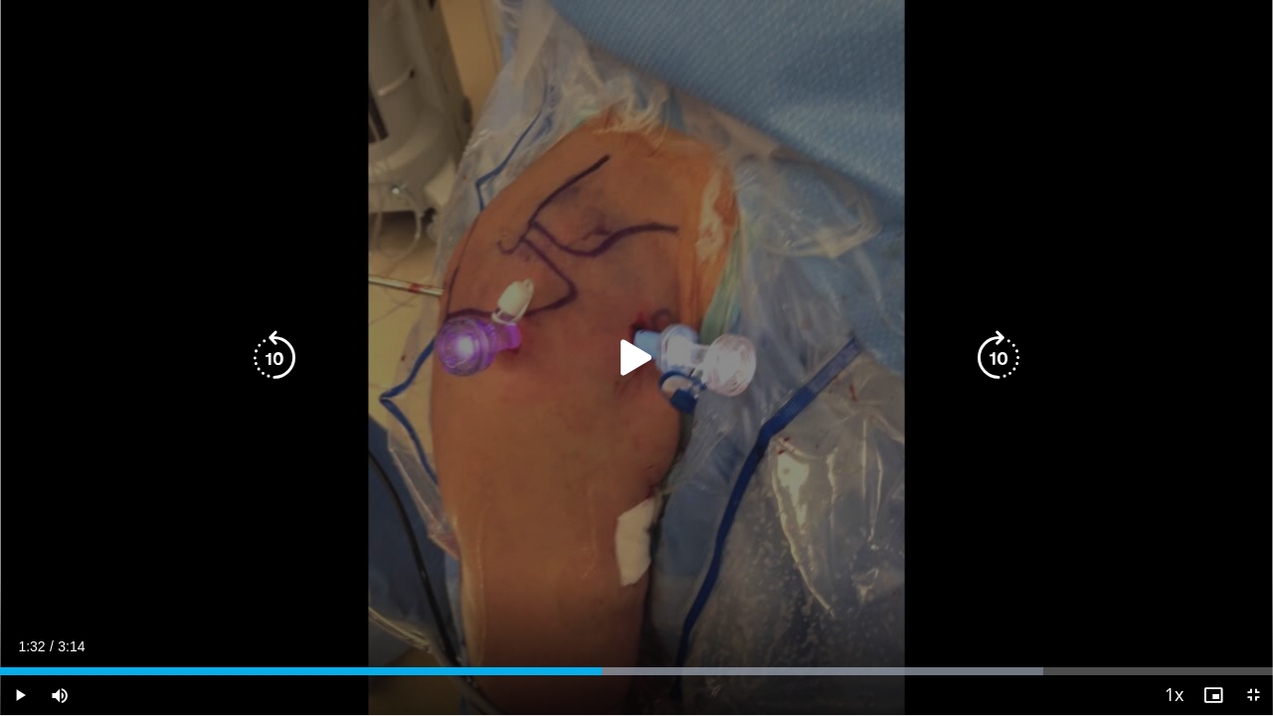
click at [631, 370] on icon "Video Player" at bounding box center [636, 358] width 56 height 56
click at [278, 344] on icon "Video Player" at bounding box center [275, 358] width 56 height 56
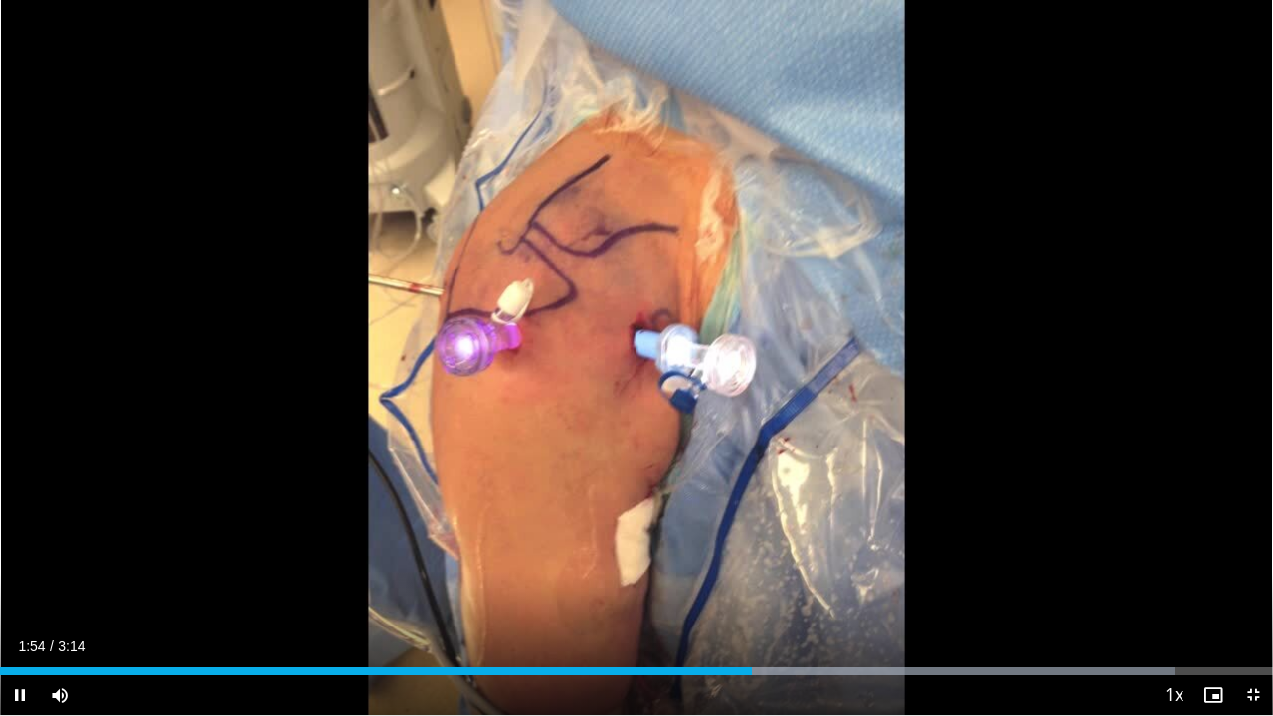
click at [509, 462] on div "10 seconds Tap to unmute" at bounding box center [636, 357] width 1273 height 715
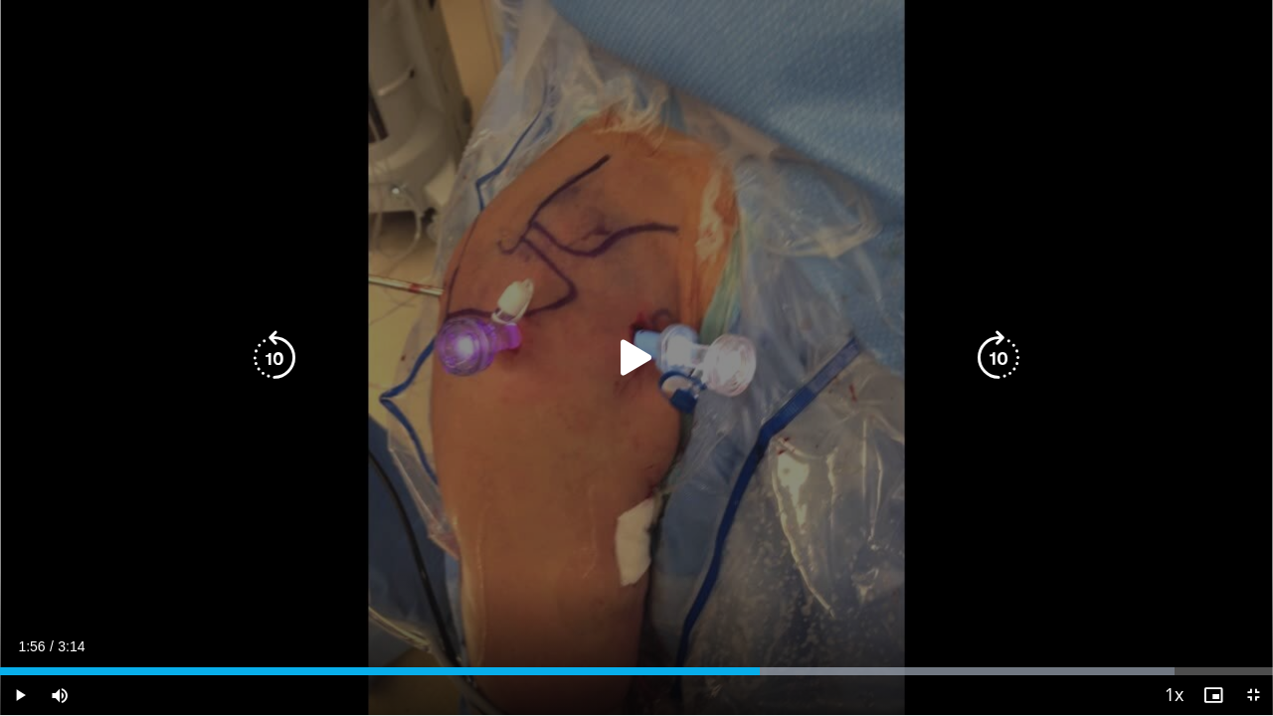
click at [291, 358] on icon "Video Player" at bounding box center [275, 358] width 56 height 56
click at [527, 397] on div "10 seconds Tap to unmute" at bounding box center [636, 357] width 1273 height 715
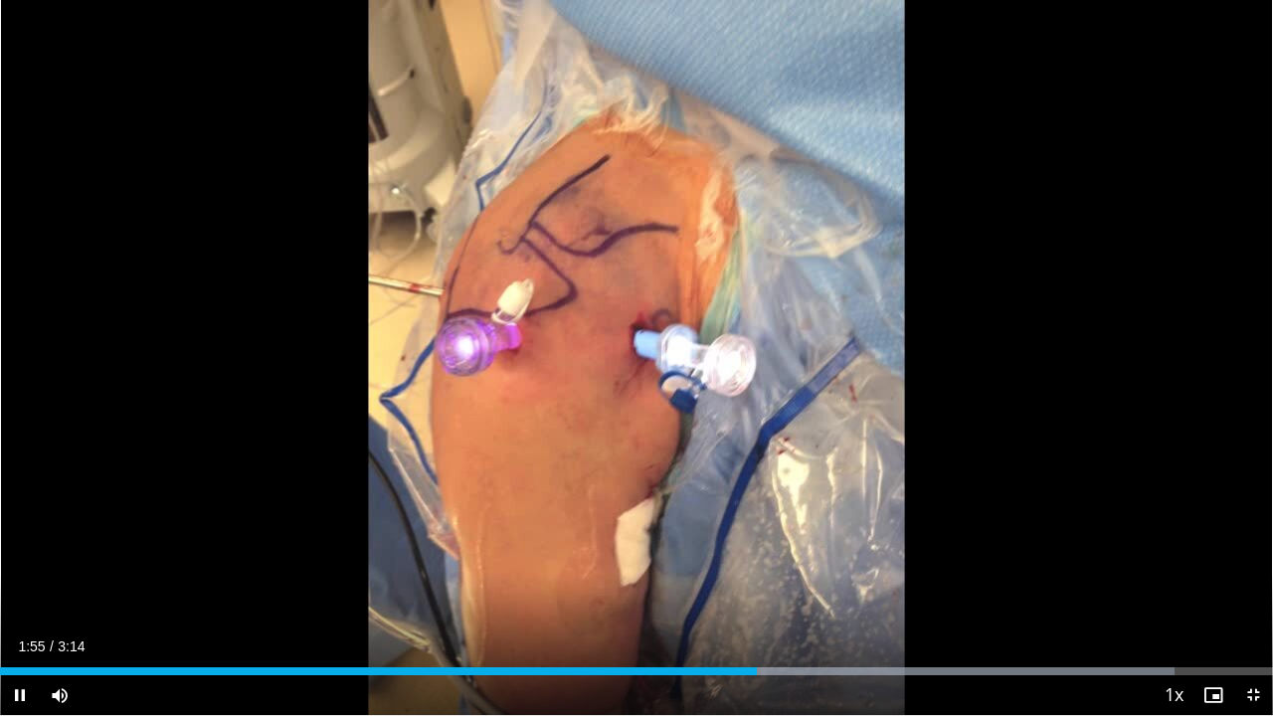
click at [527, 397] on div "10 seconds Tap to unmute" at bounding box center [636, 357] width 1273 height 715
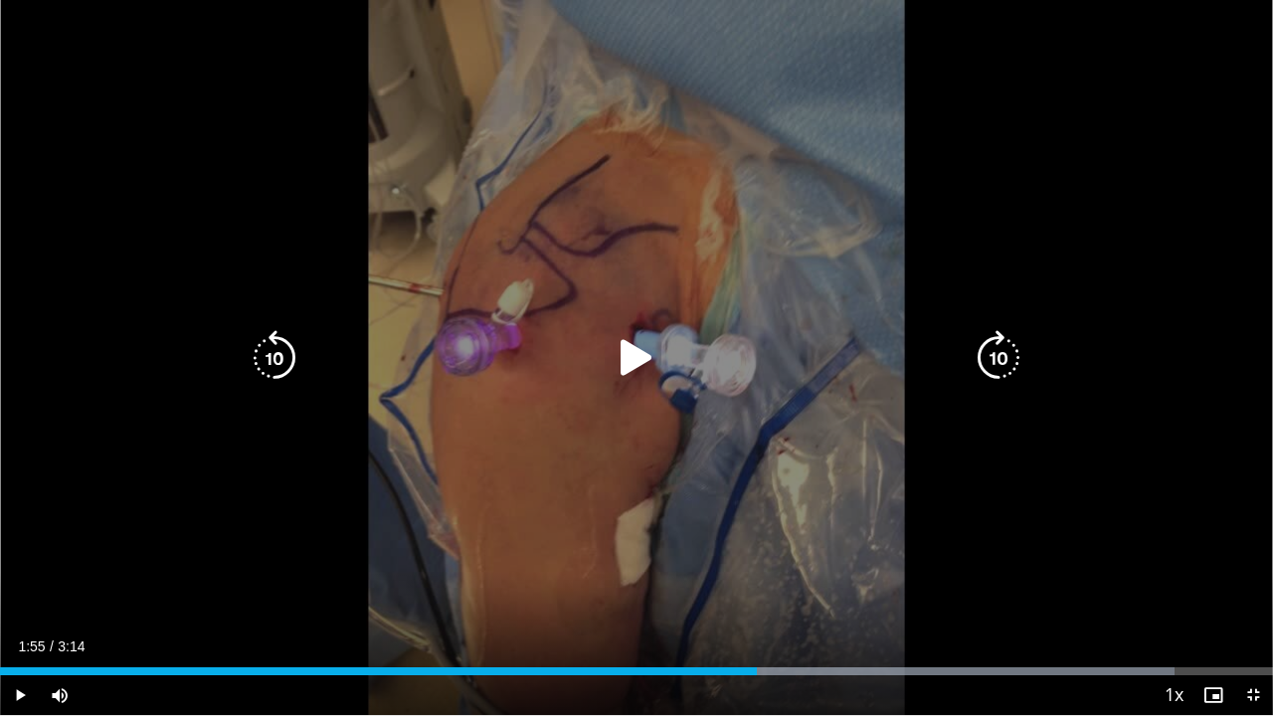
click at [291, 356] on icon "Video Player" at bounding box center [275, 358] width 56 height 56
click at [412, 342] on div "Video Player" at bounding box center [637, 358] width 764 height 40
click at [624, 346] on icon "Video Player" at bounding box center [636, 358] width 56 height 56
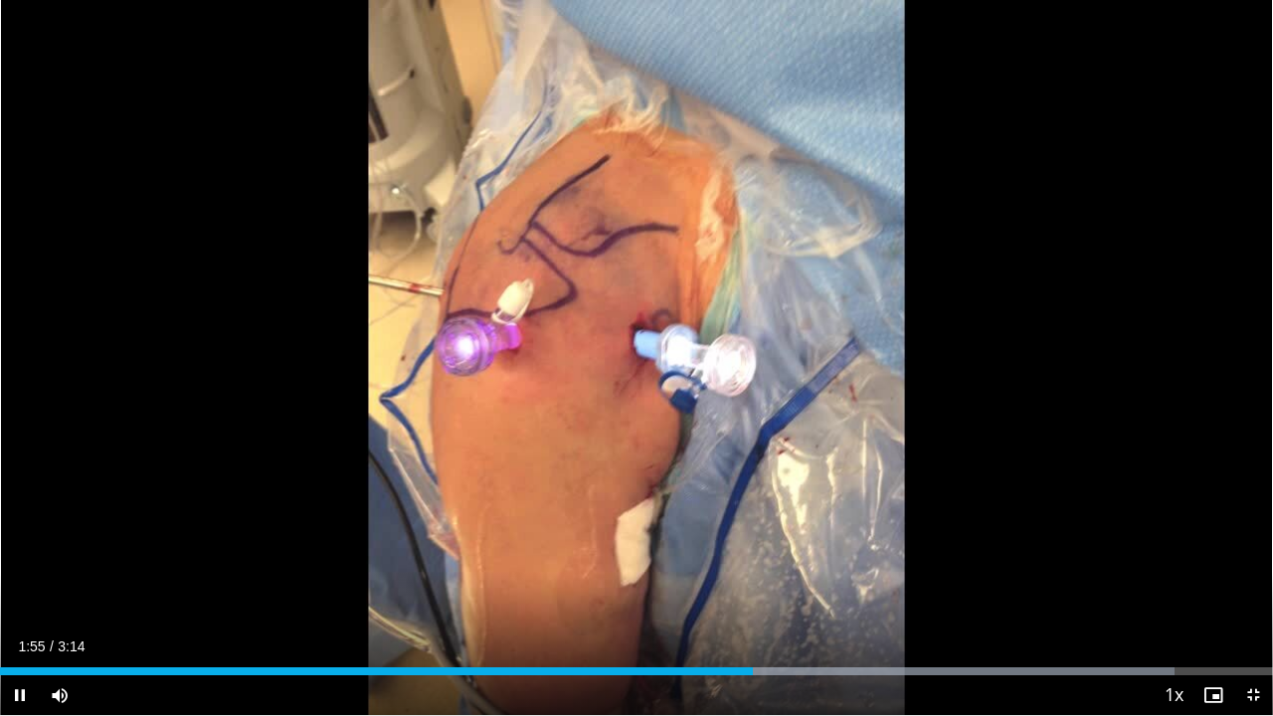
click at [624, 346] on div "10 seconds Tap to unmute" at bounding box center [636, 357] width 1273 height 715
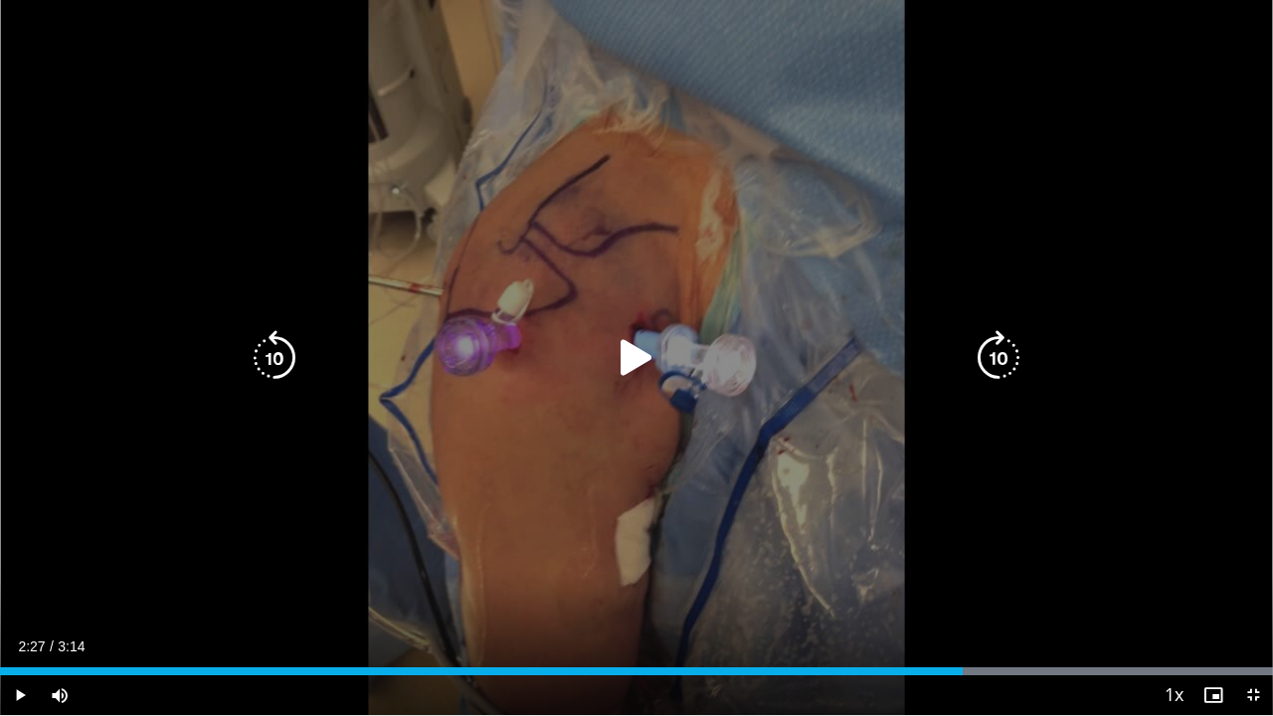
click at [1161, 131] on div "10 seconds Tap to unmute" at bounding box center [636, 357] width 1273 height 715
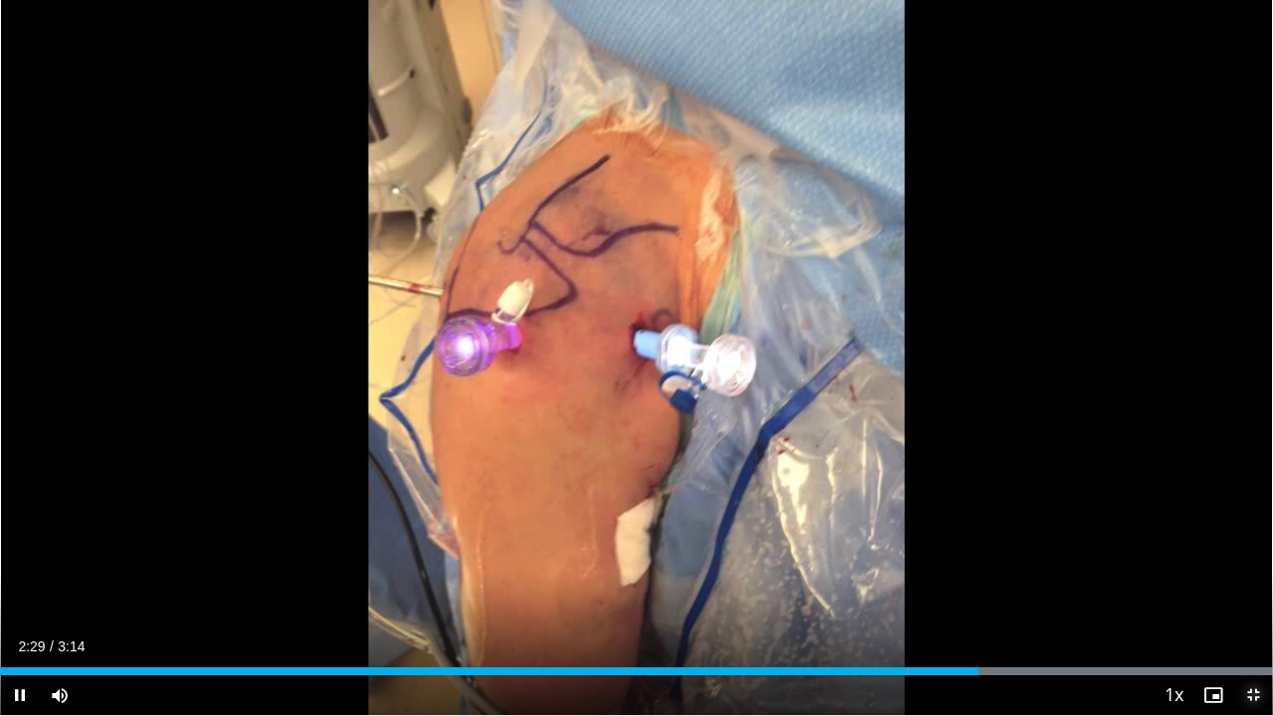
click at [1211, 555] on span "Video Player" at bounding box center [1253, 695] width 40 height 40
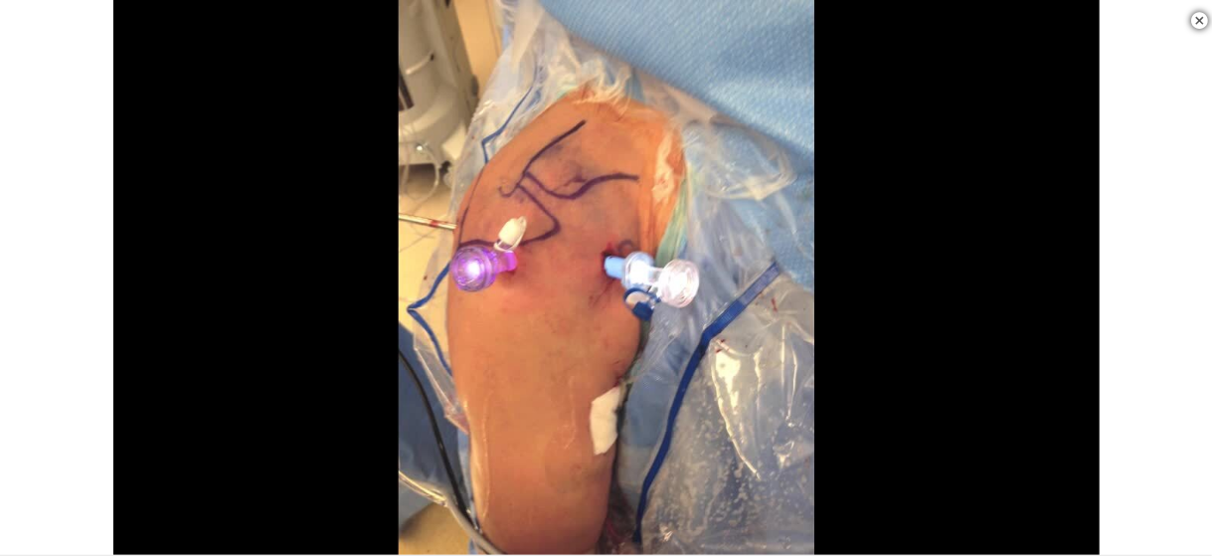
scroll to position [1197, 0]
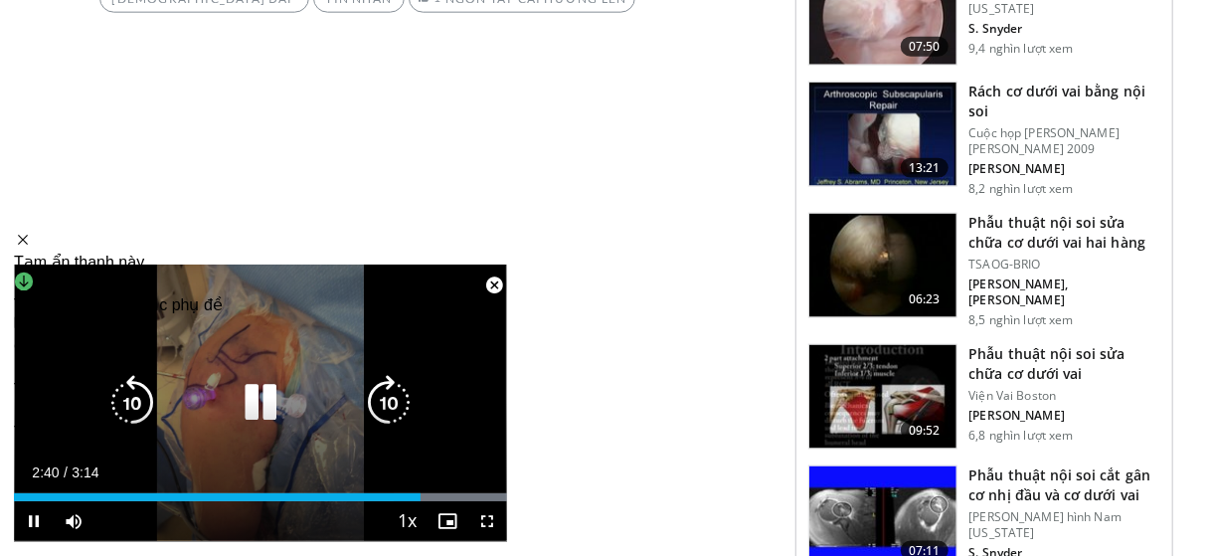
click at [269, 396] on icon "Video Player" at bounding box center [261, 403] width 56 height 56
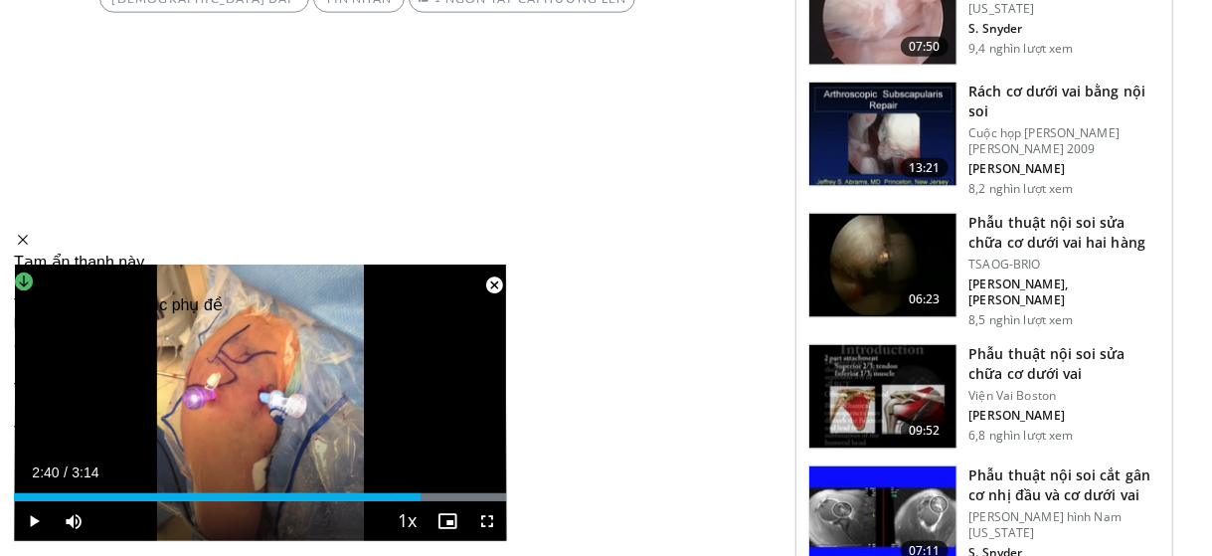
click at [490, 285] on span "Video Player" at bounding box center [494, 285] width 40 height 40
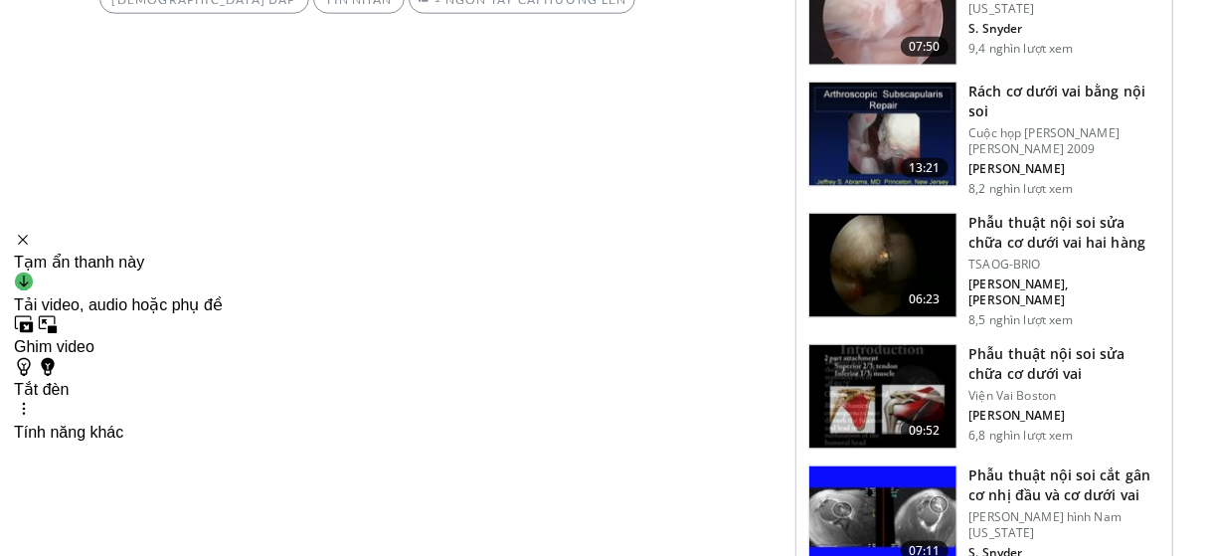
scroll to position [780, 0]
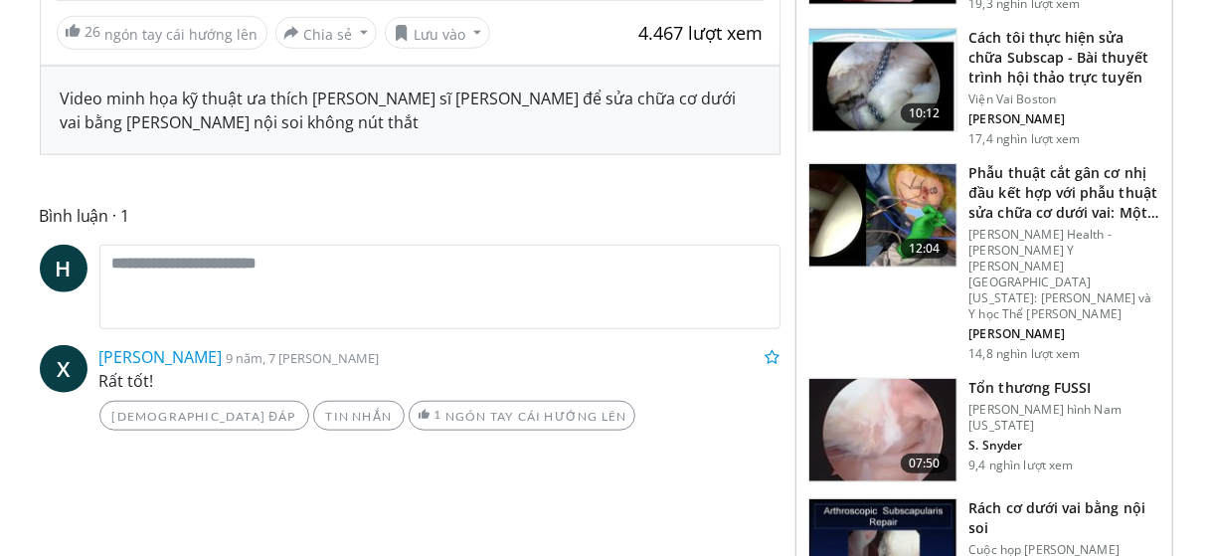
click at [859, 60] on img at bounding box center [882, 80] width 147 height 103
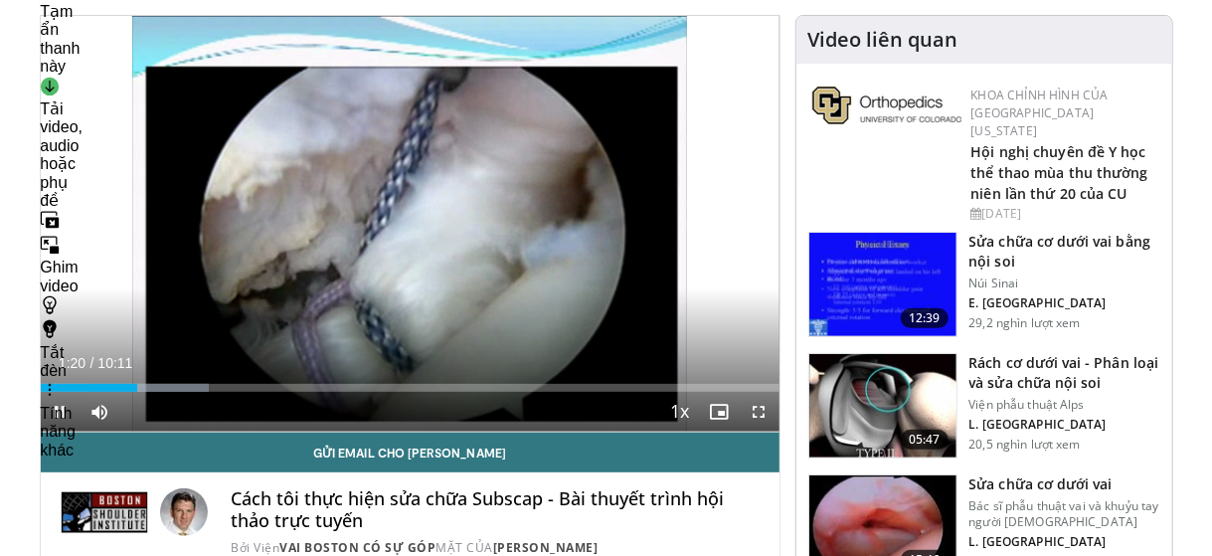
scroll to position [185, 0]
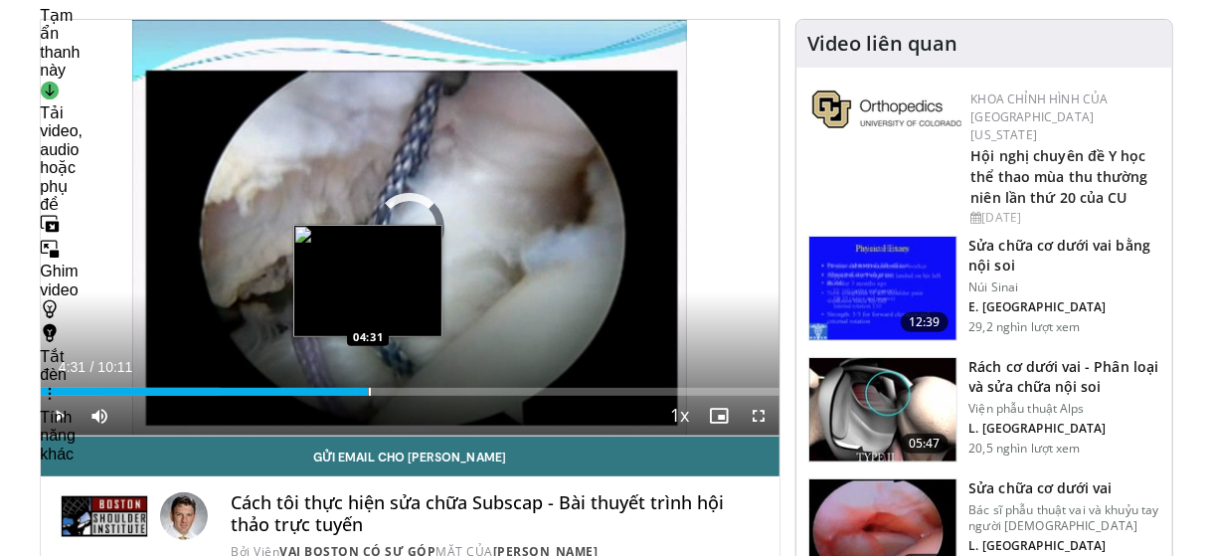
click at [369, 392] on div "Progress Bar" at bounding box center [370, 392] width 2 height 8
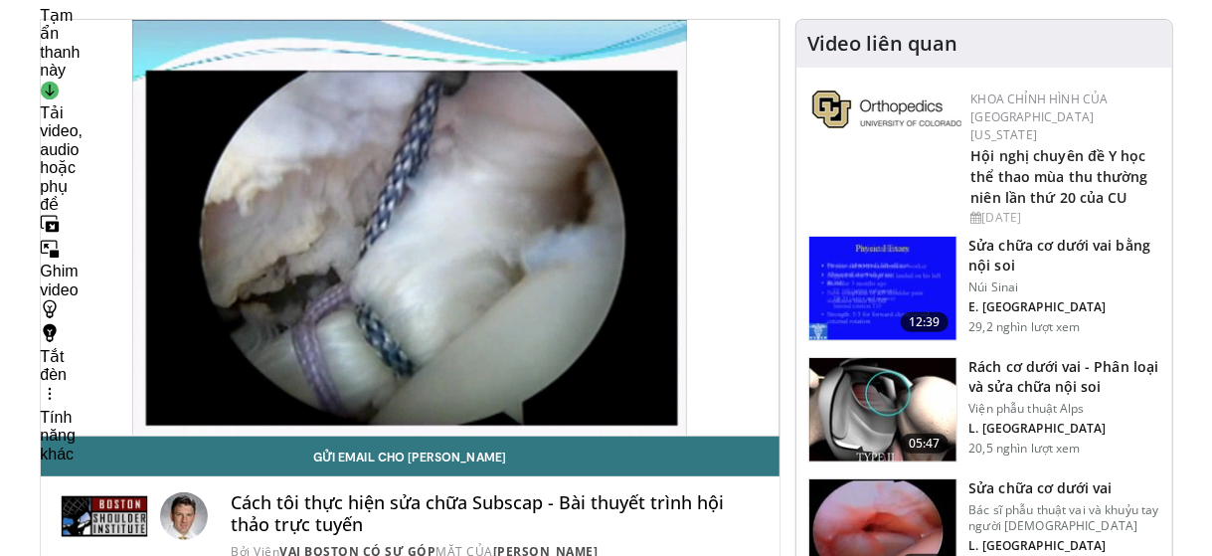
click at [447, 393] on video-js "**********" at bounding box center [410, 228] width 739 height 417
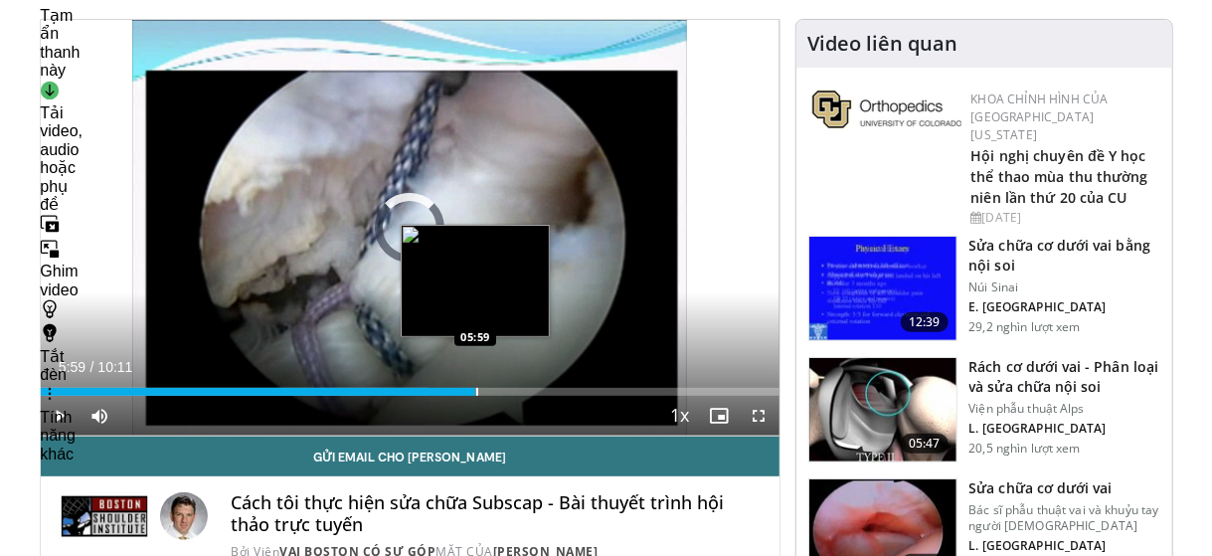
click at [476, 391] on div "Progress Bar" at bounding box center [477, 392] width 2 height 8
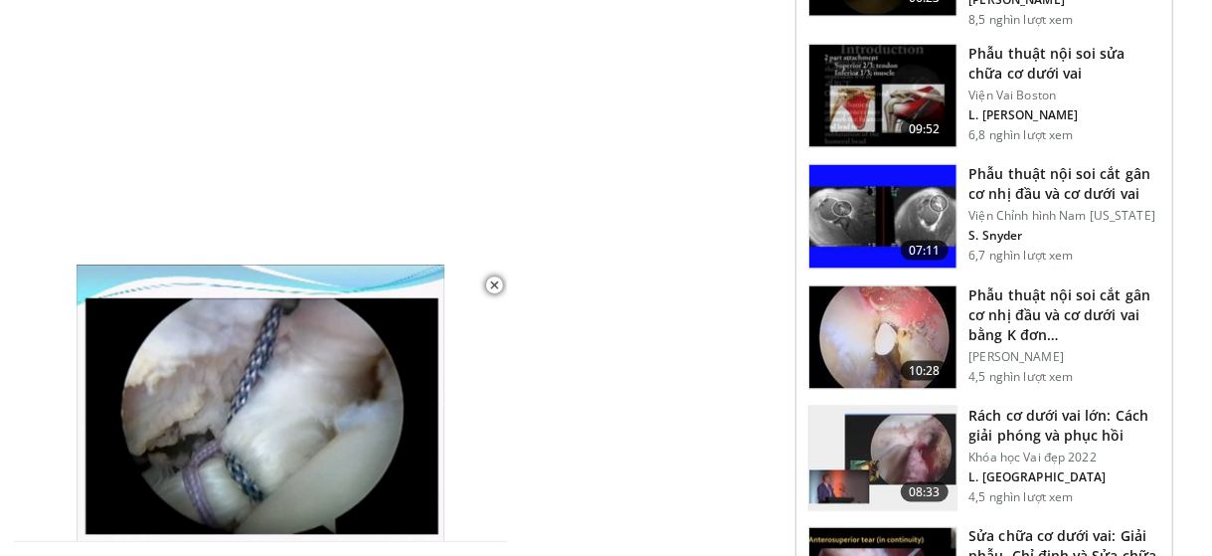
scroll to position [1488, 0]
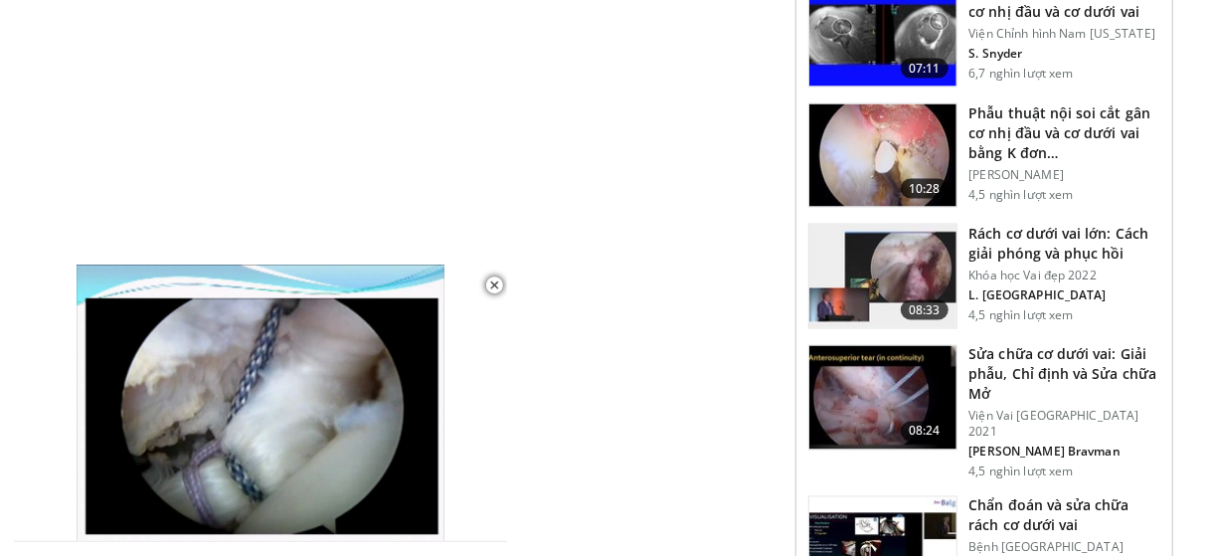
click at [882, 359] on img at bounding box center [882, 397] width 147 height 103
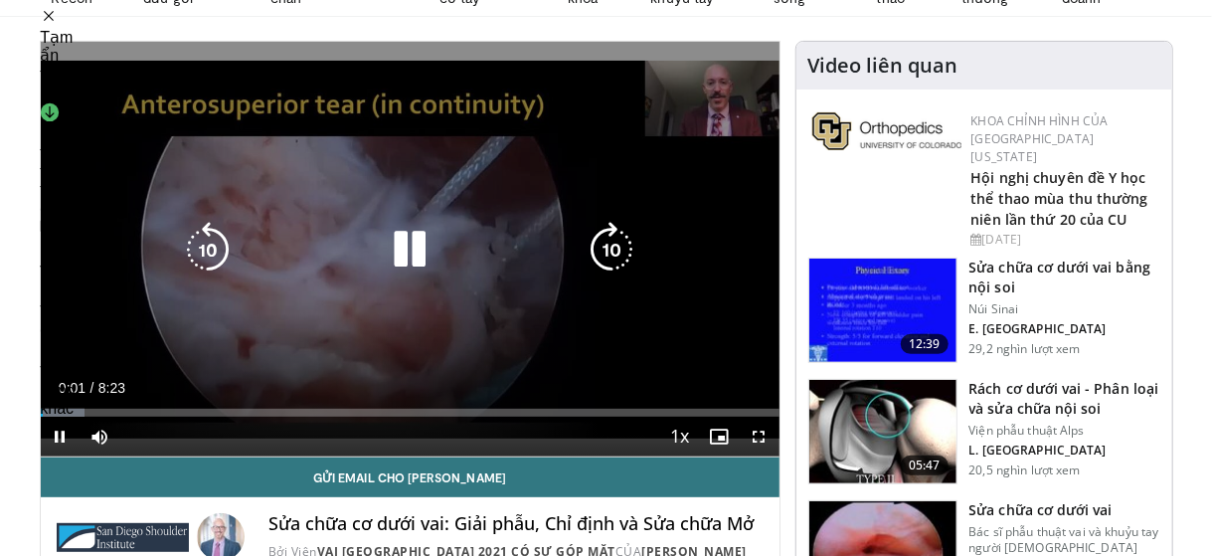
scroll to position [167, 0]
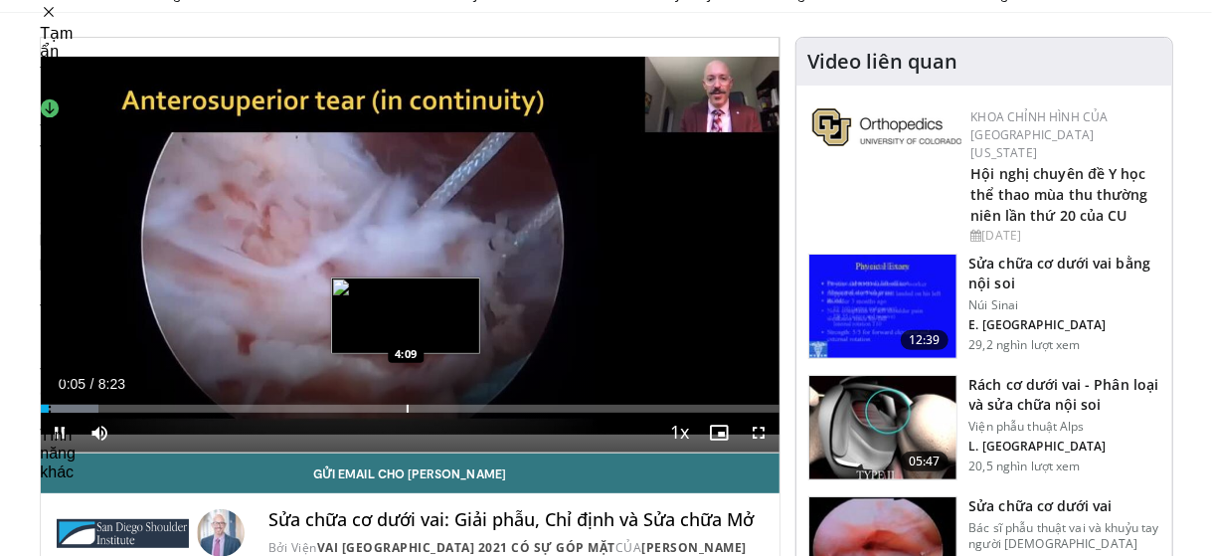
click at [407, 409] on div "Progress Bar" at bounding box center [408, 409] width 2 height 8
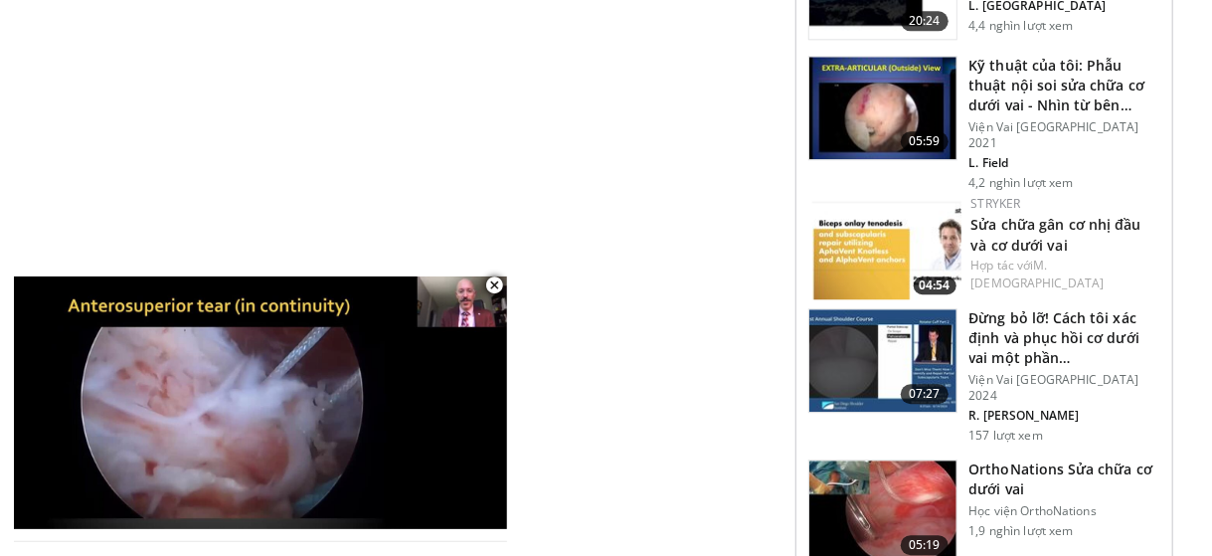
scroll to position [2427, 0]
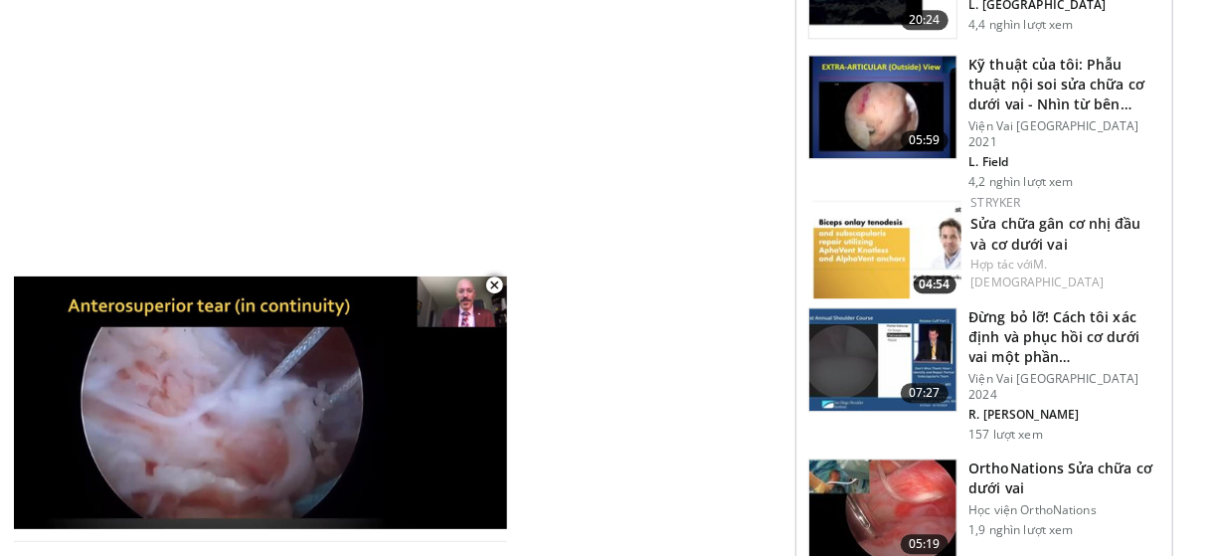
click at [865, 459] on img at bounding box center [882, 510] width 147 height 103
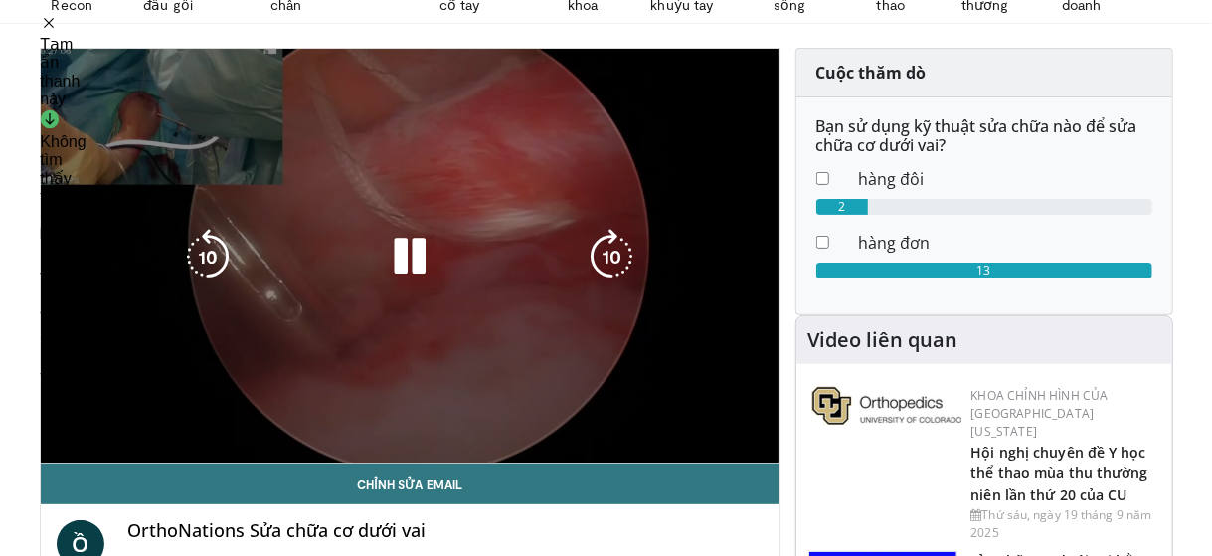
scroll to position [157, 0]
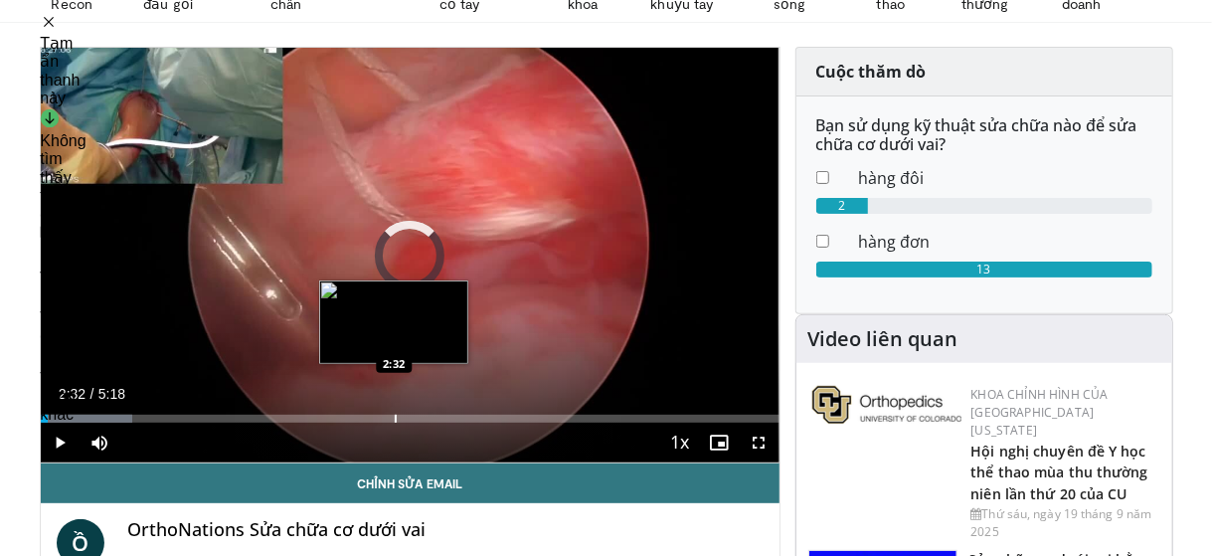
click at [394, 413] on div "Loaded : 12.43% 2:32 2:32" at bounding box center [410, 413] width 739 height 19
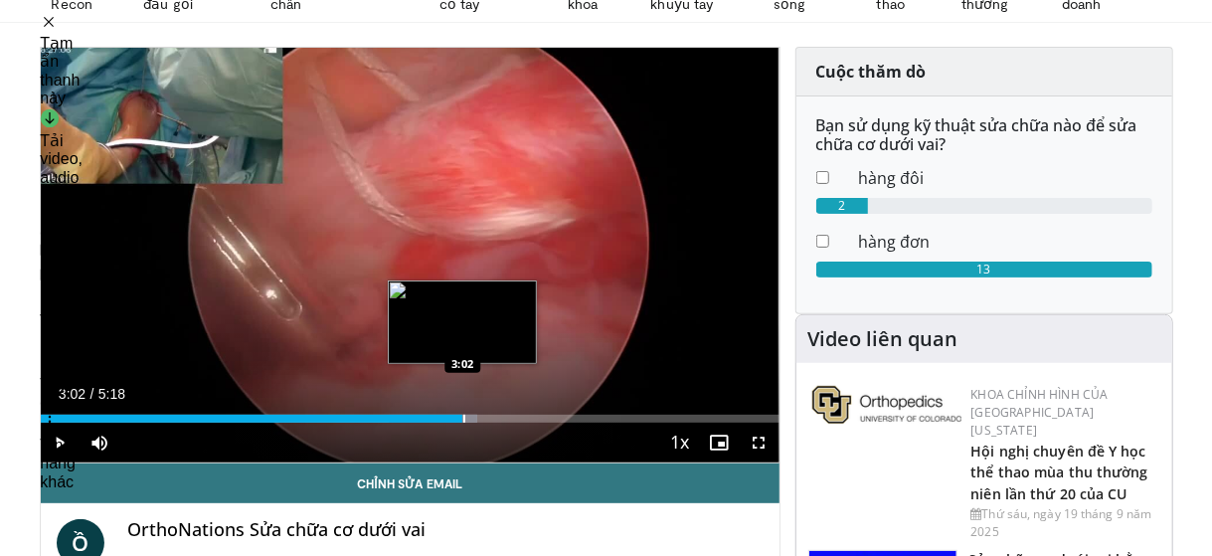
click at [463, 419] on div "Progress Bar" at bounding box center [464, 419] width 2 height 8
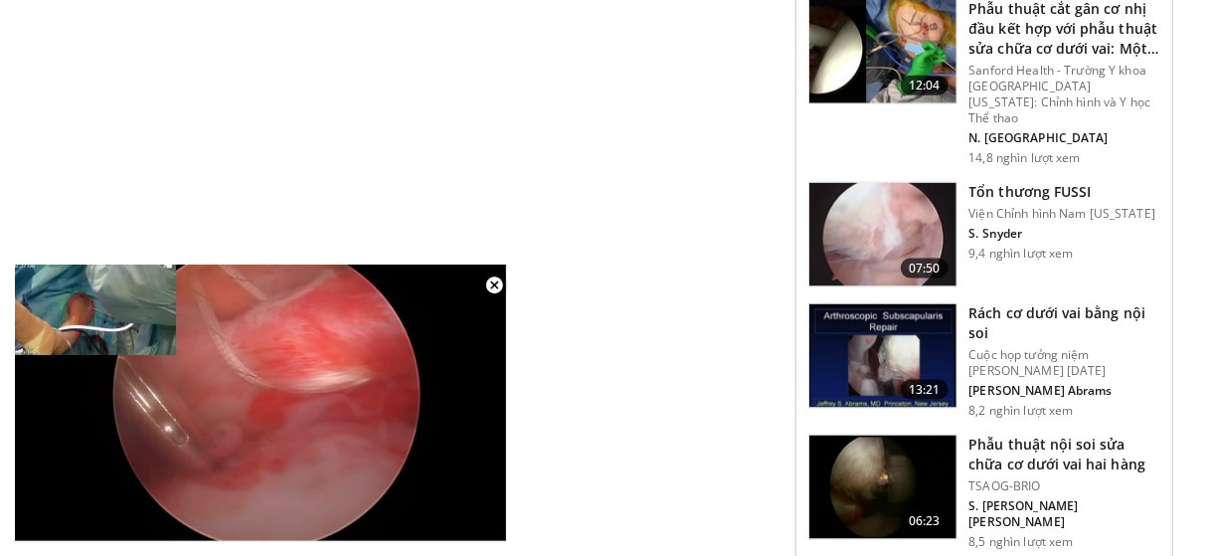
scroll to position [1241, 0]
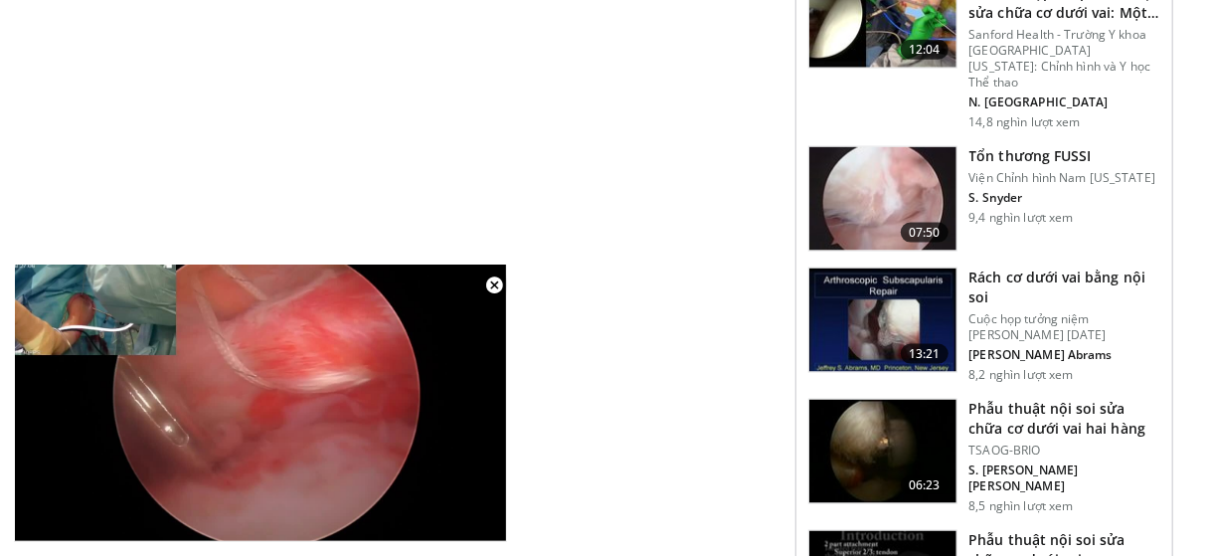
click at [868, 290] on img at bounding box center [882, 319] width 147 height 103
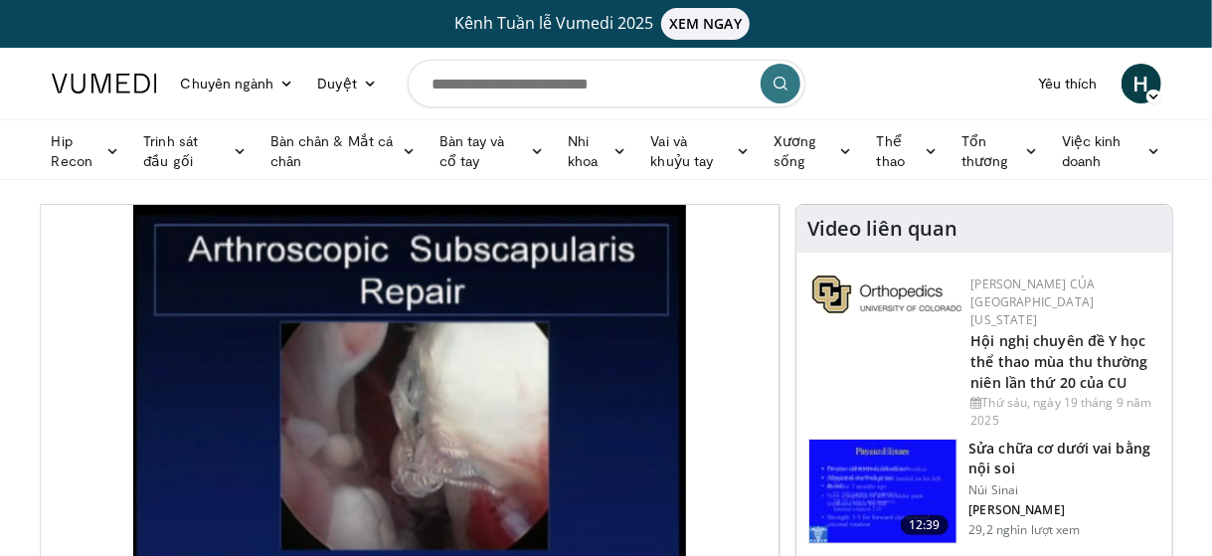
click at [861, 463] on img at bounding box center [882, 490] width 147 height 103
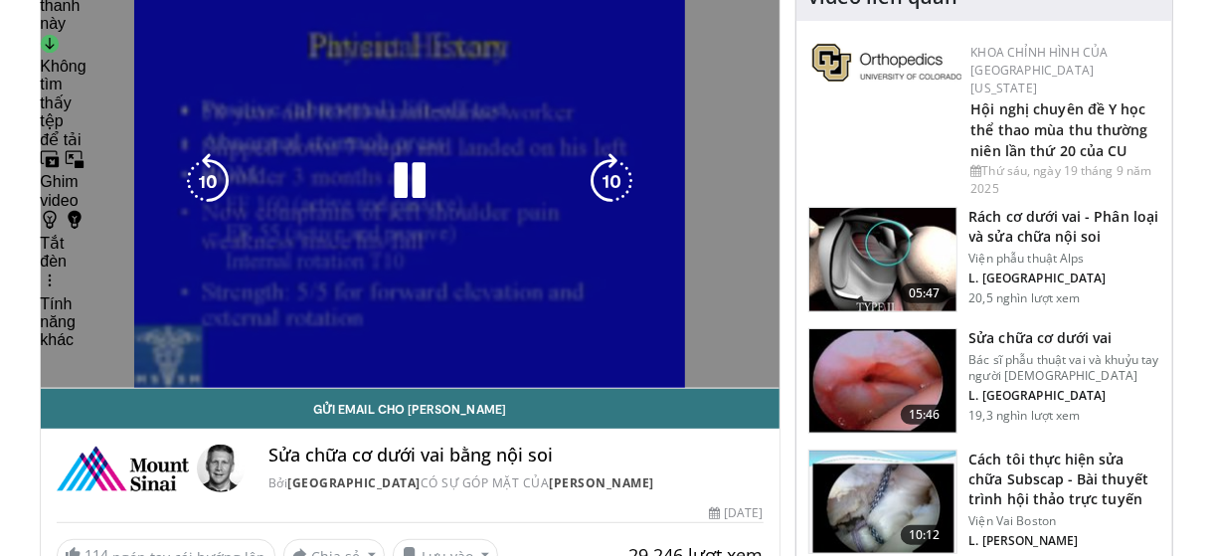
scroll to position [231, 0]
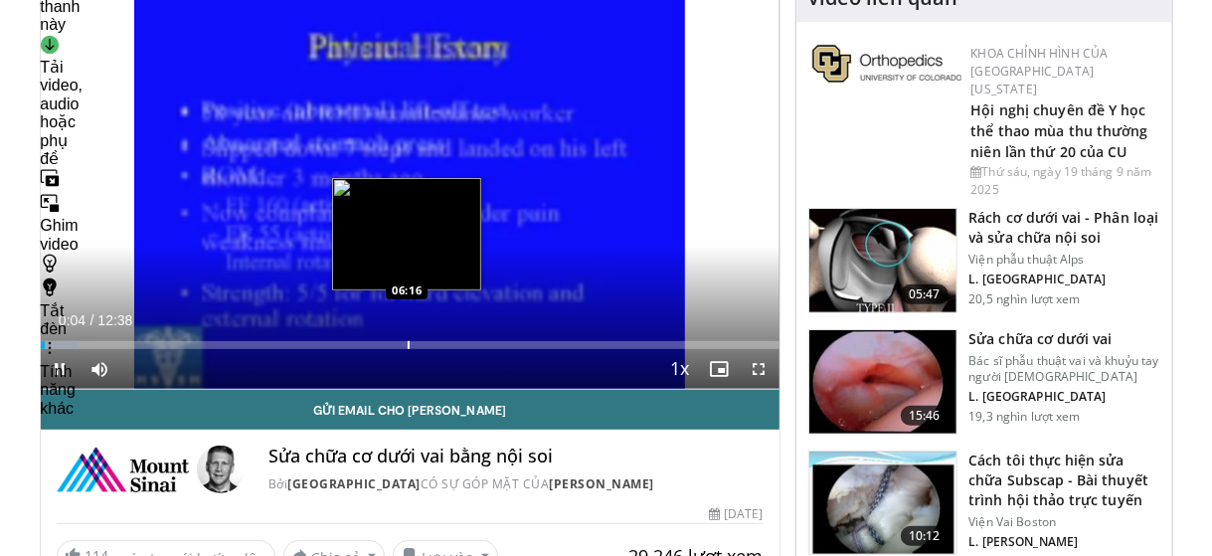
click at [407, 337] on div "Loaded : 5.22% 00:04 06:16" at bounding box center [410, 339] width 739 height 19
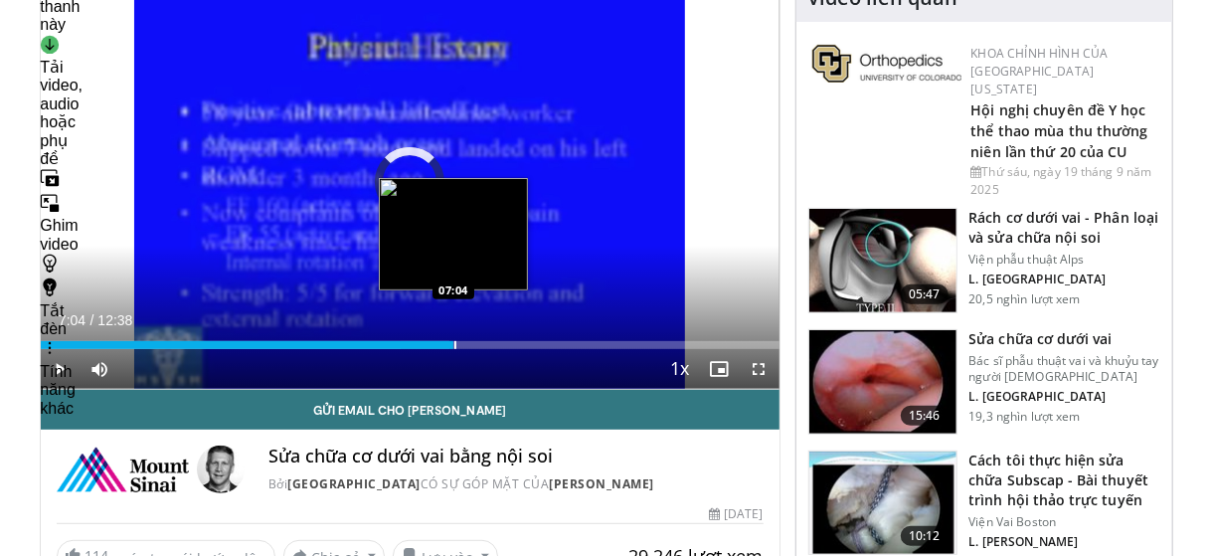
click at [454, 345] on div "Progress Bar" at bounding box center [455, 345] width 2 height 8
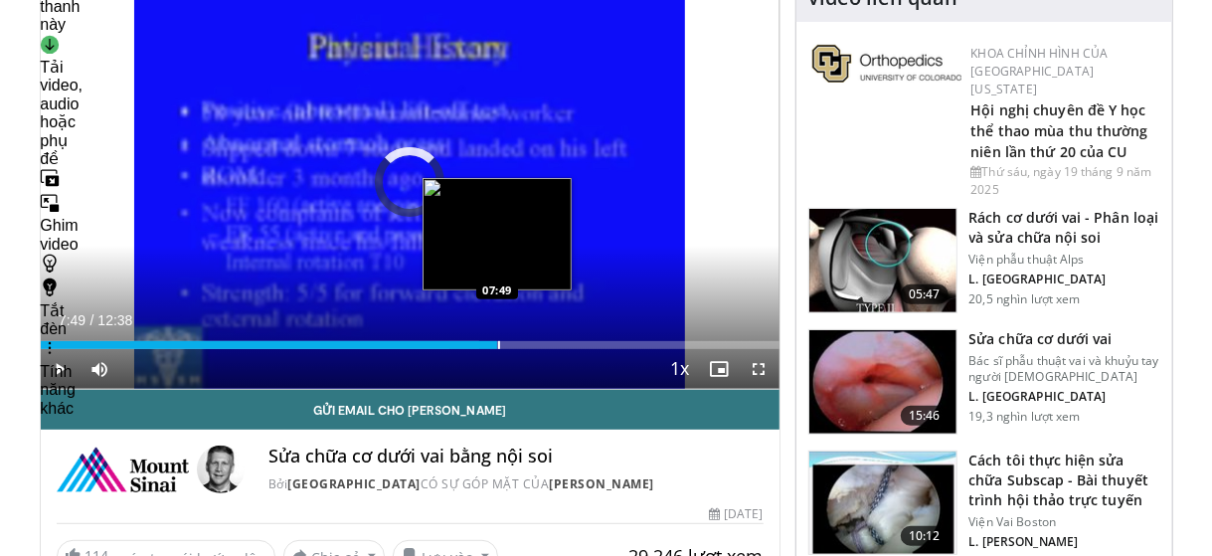
click at [498, 347] on div "Progress Bar" at bounding box center [499, 345] width 2 height 8
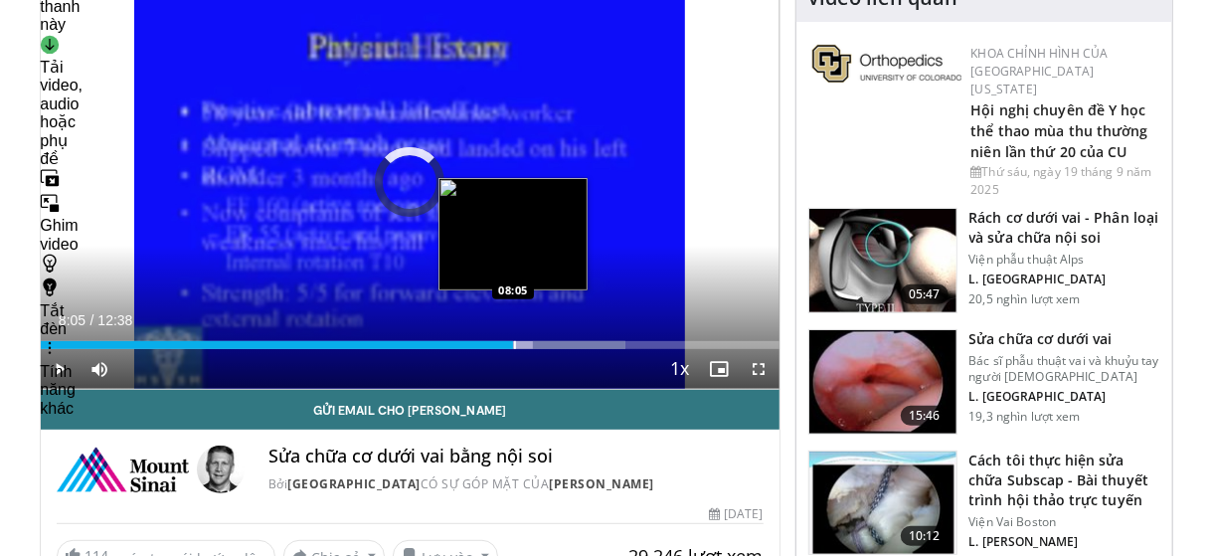
click at [514, 344] on div "Progress Bar" at bounding box center [515, 345] width 2 height 8
